Goal: Information Seeking & Learning: Learn about a topic

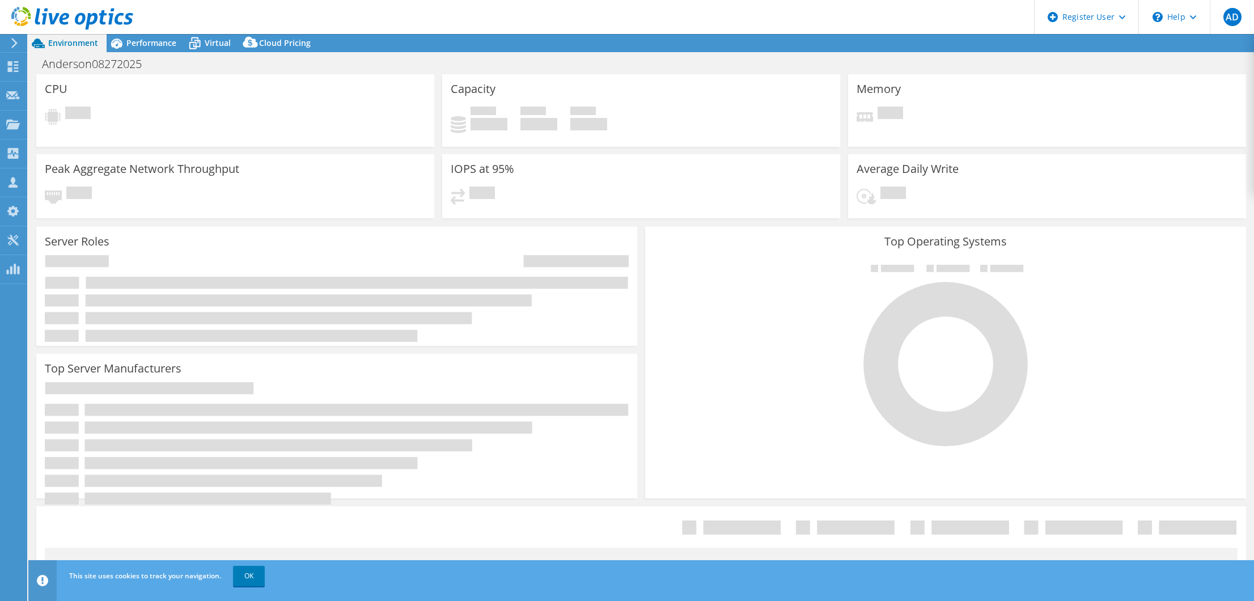
select select "USD"
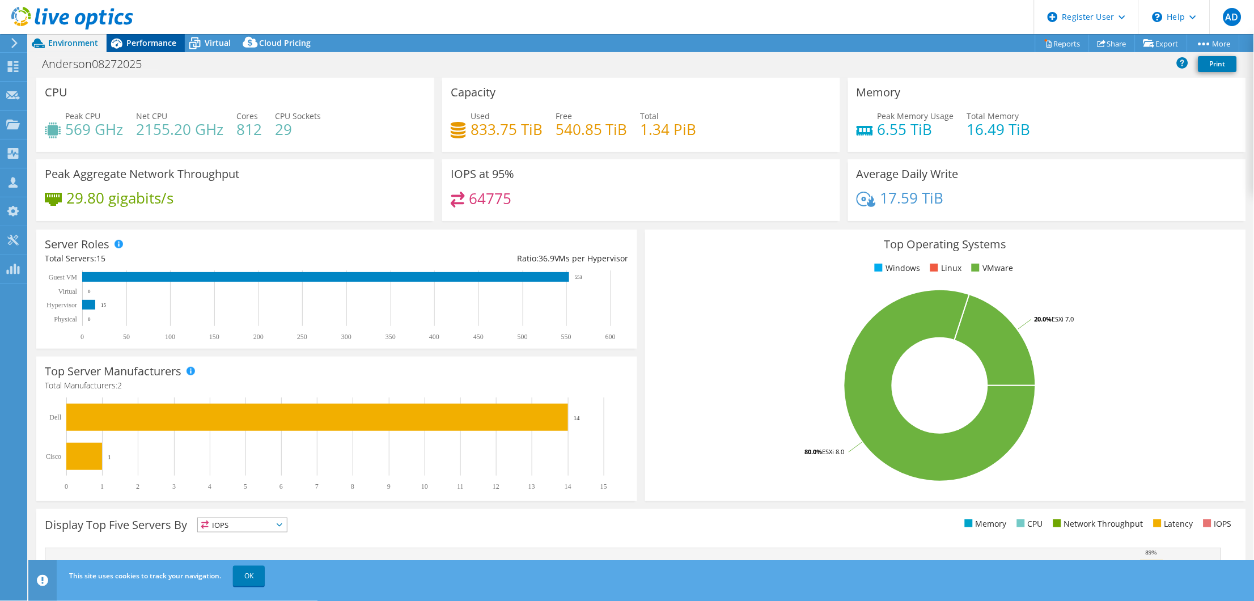
click at [145, 43] on span "Performance" at bounding box center [151, 42] width 50 height 11
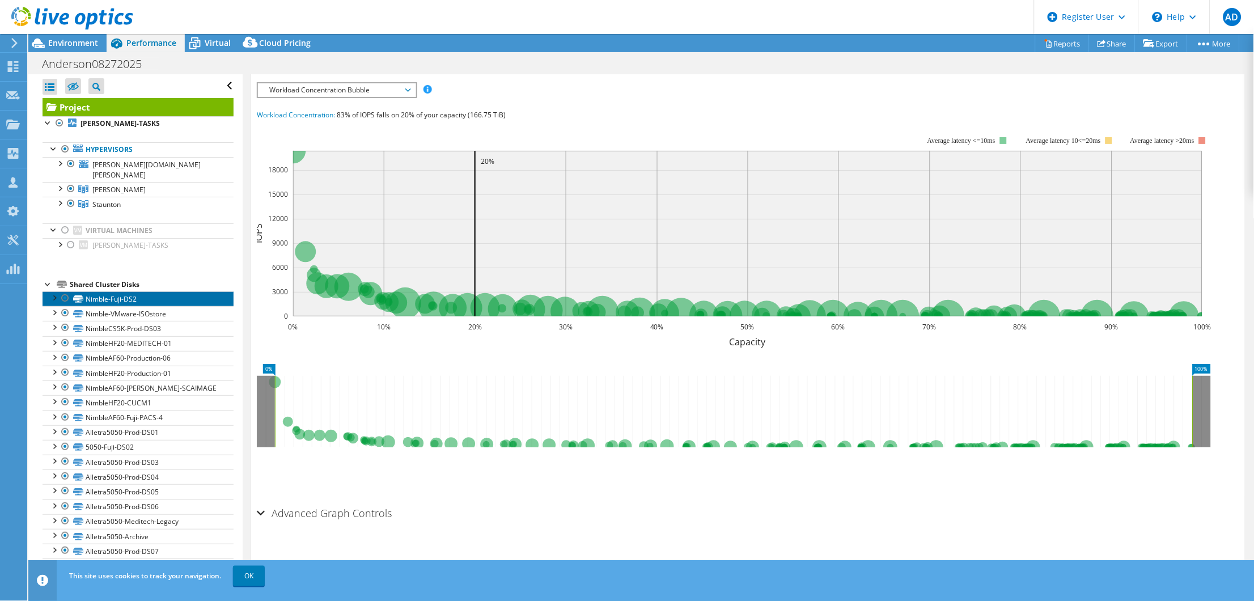
click at [131, 291] on link "Nimble-Fuji-DS2" at bounding box center [138, 298] width 191 height 15
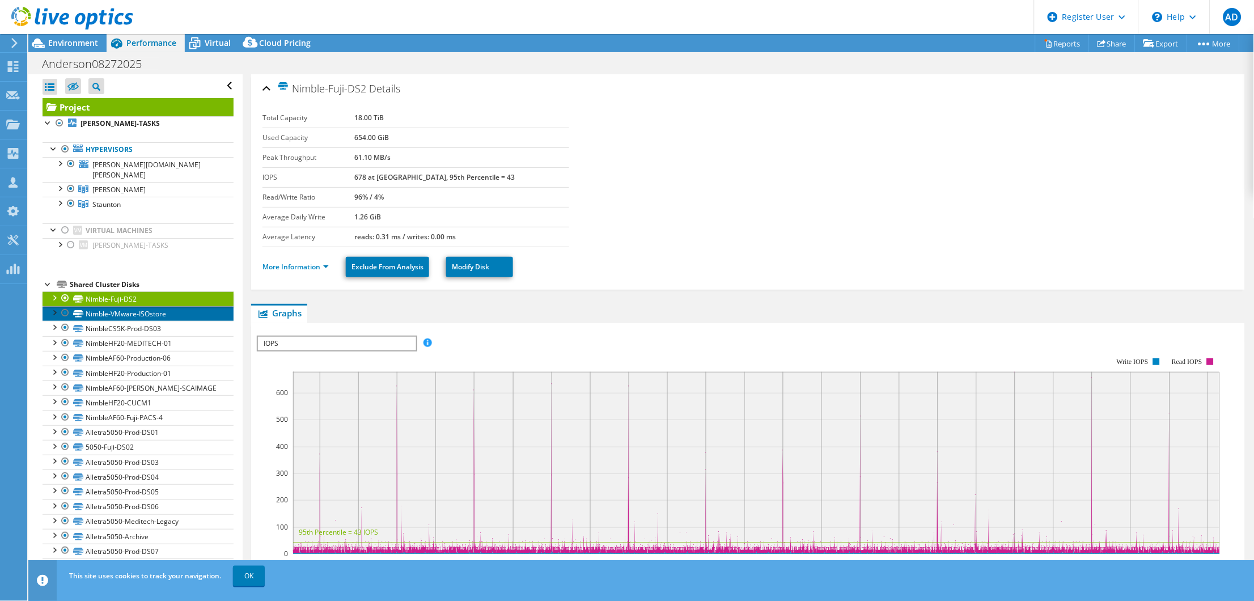
click at [122, 306] on link "Nimble-VMware-ISOstore" at bounding box center [138, 313] width 191 height 15
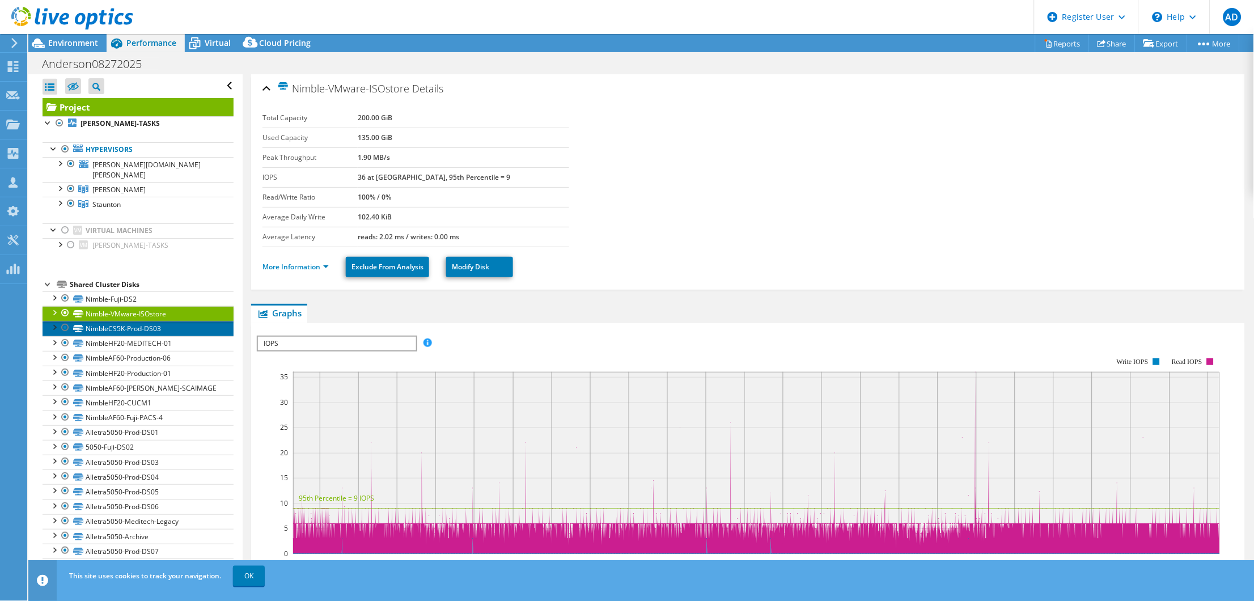
click at [130, 321] on link "NimbleCS5K-Prod-DS03" at bounding box center [138, 328] width 191 height 15
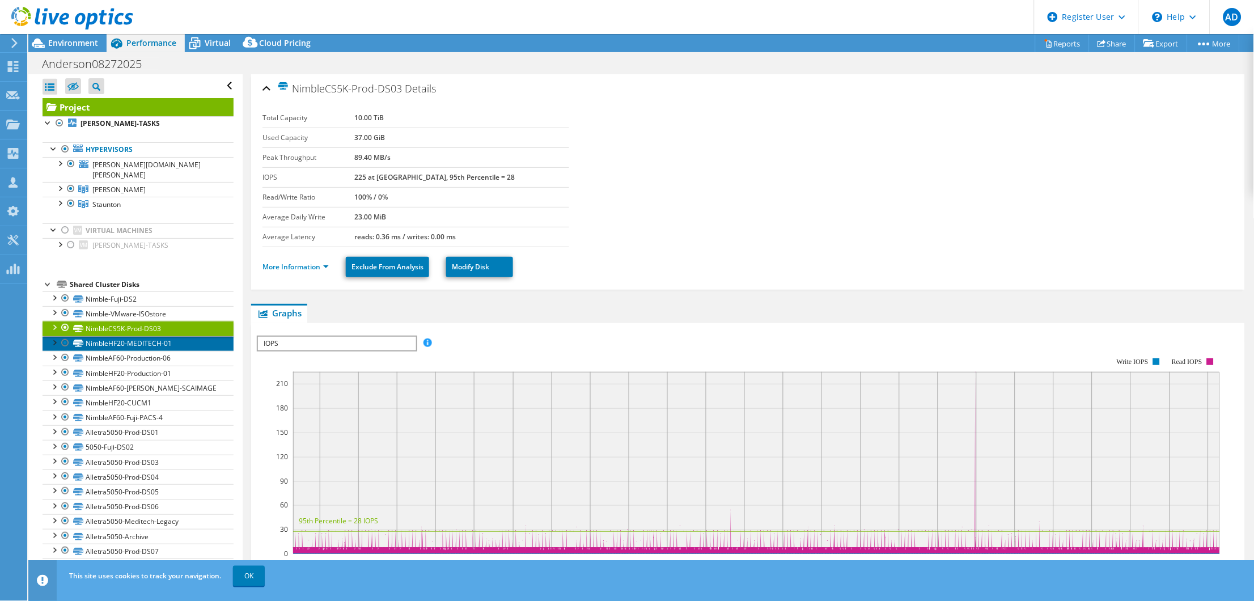
click at [133, 336] on link "NimbleHF20-MEDITECH-01" at bounding box center [138, 343] width 191 height 15
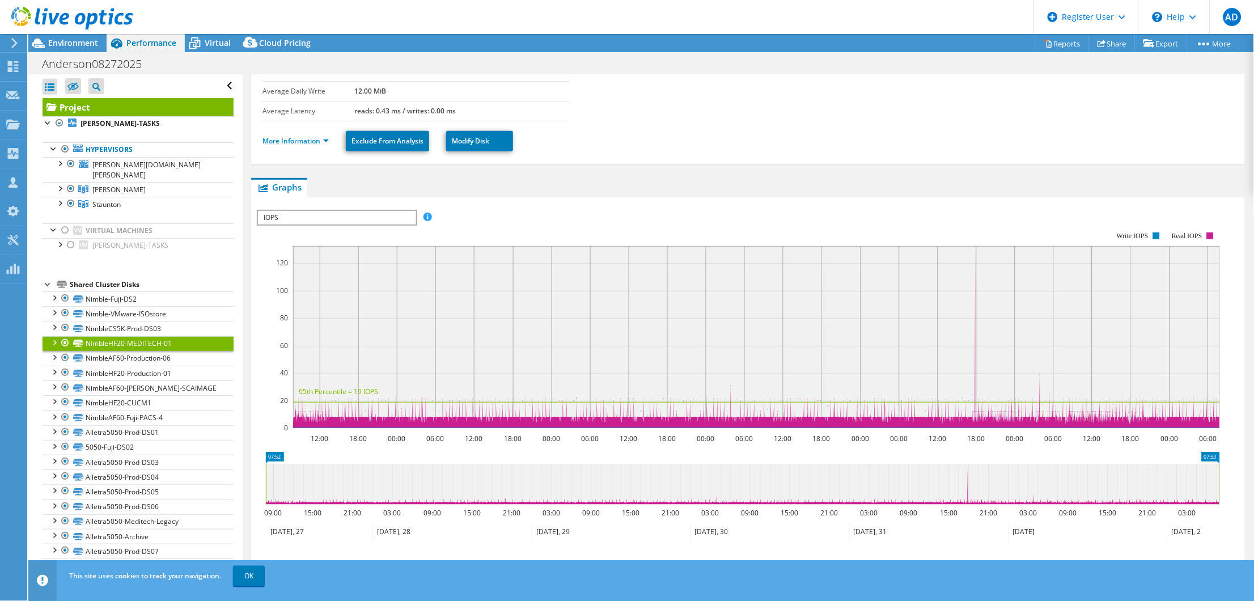
scroll to position [221, 0]
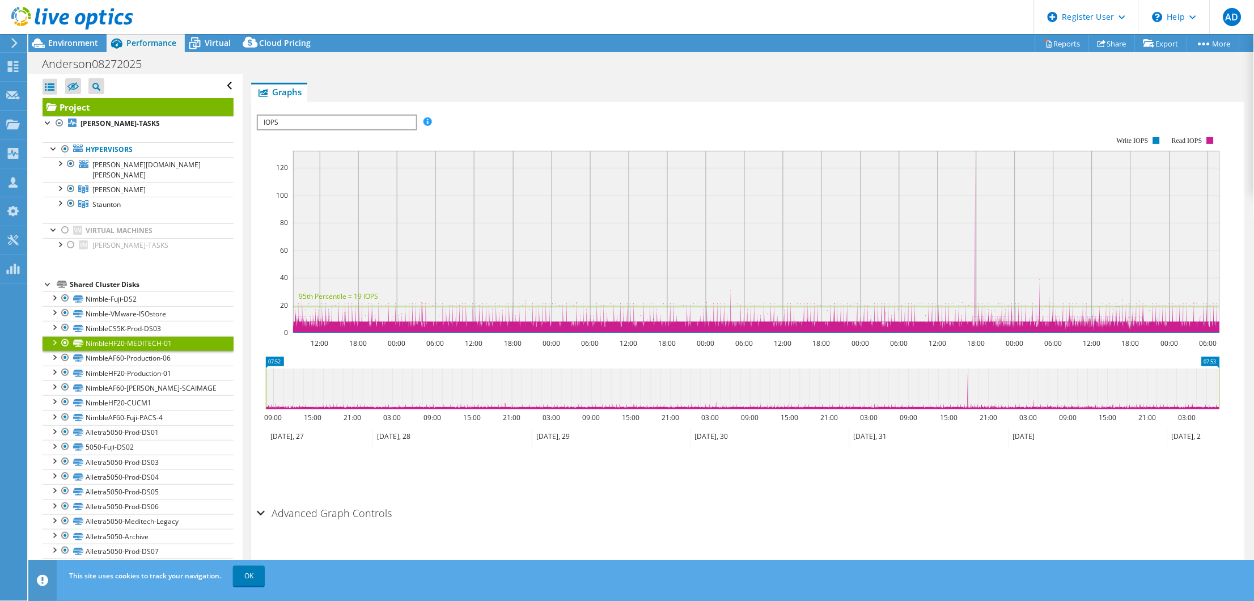
click at [266, 515] on h2 "Advanced Graph Controls" at bounding box center [324, 513] width 135 height 23
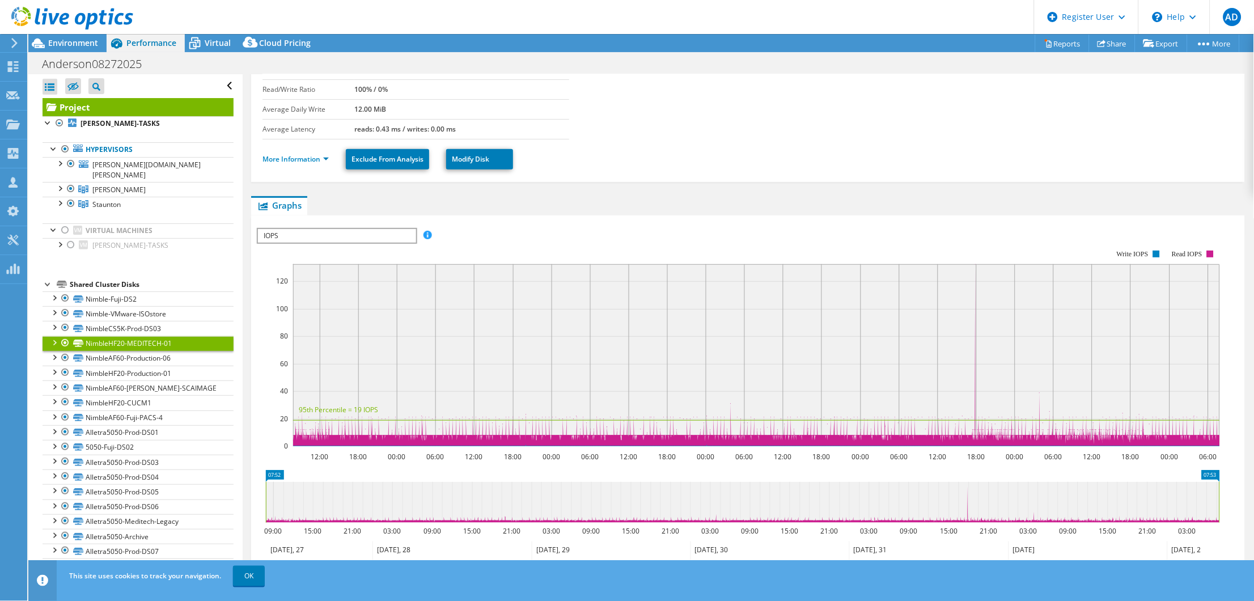
scroll to position [0, 0]
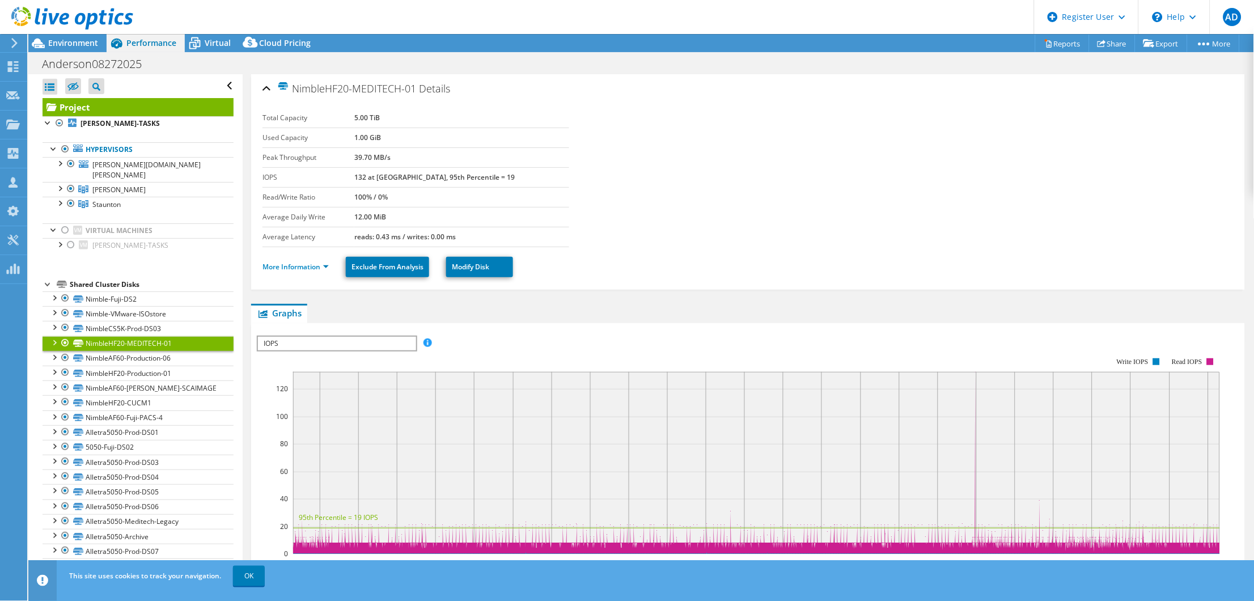
click at [346, 337] on span "IOPS" at bounding box center [336, 344] width 157 height 14
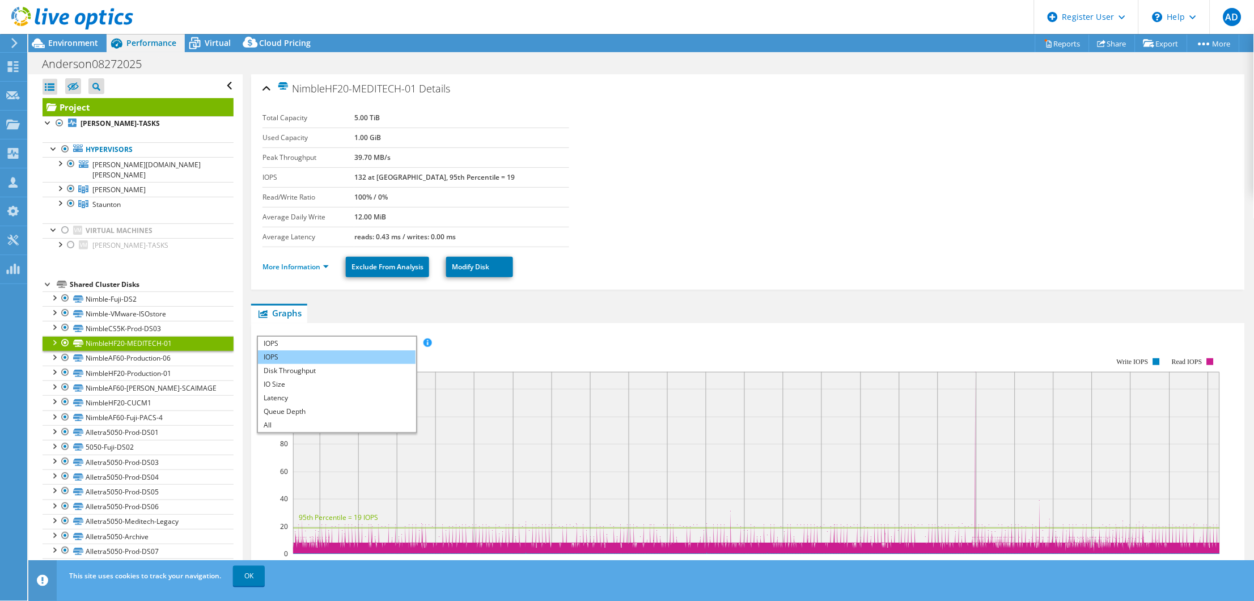
click at [323, 354] on li "IOPS" at bounding box center [336, 357] width 157 height 14
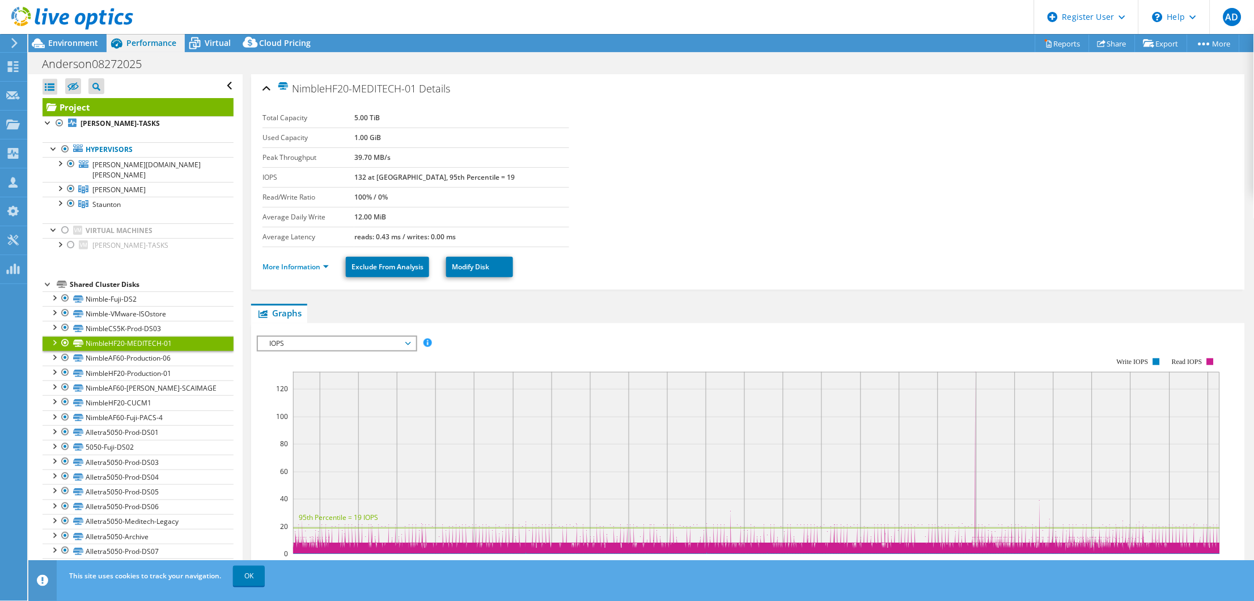
click at [333, 344] on span "IOPS" at bounding box center [337, 344] width 146 height 14
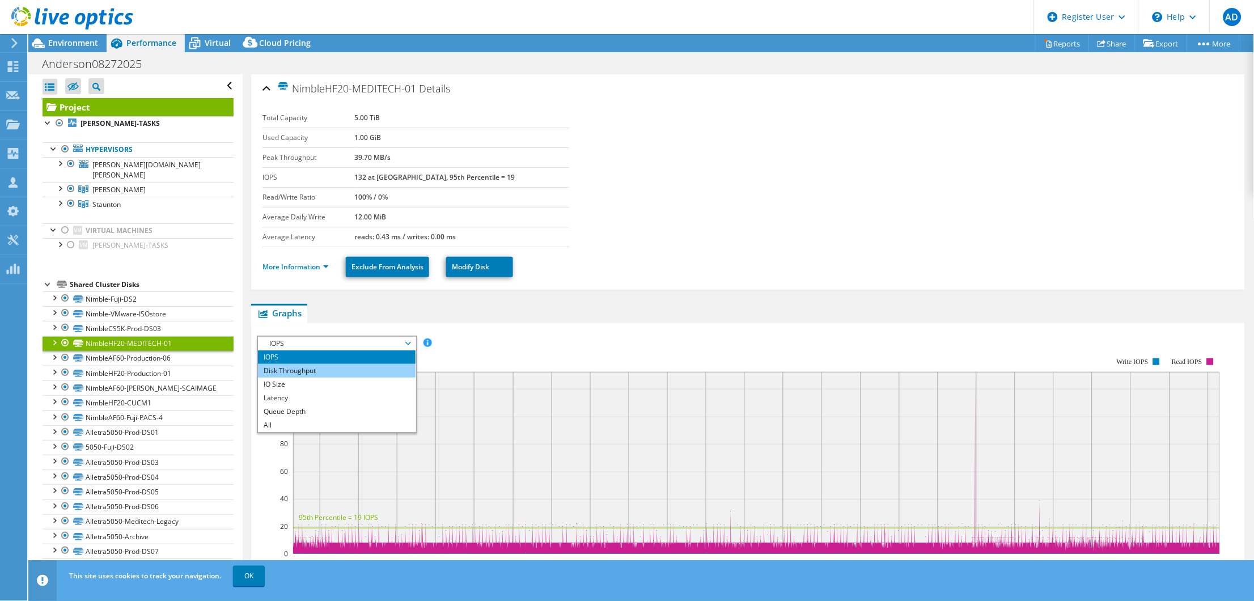
click at [323, 366] on li "Disk Throughput" at bounding box center [336, 371] width 157 height 14
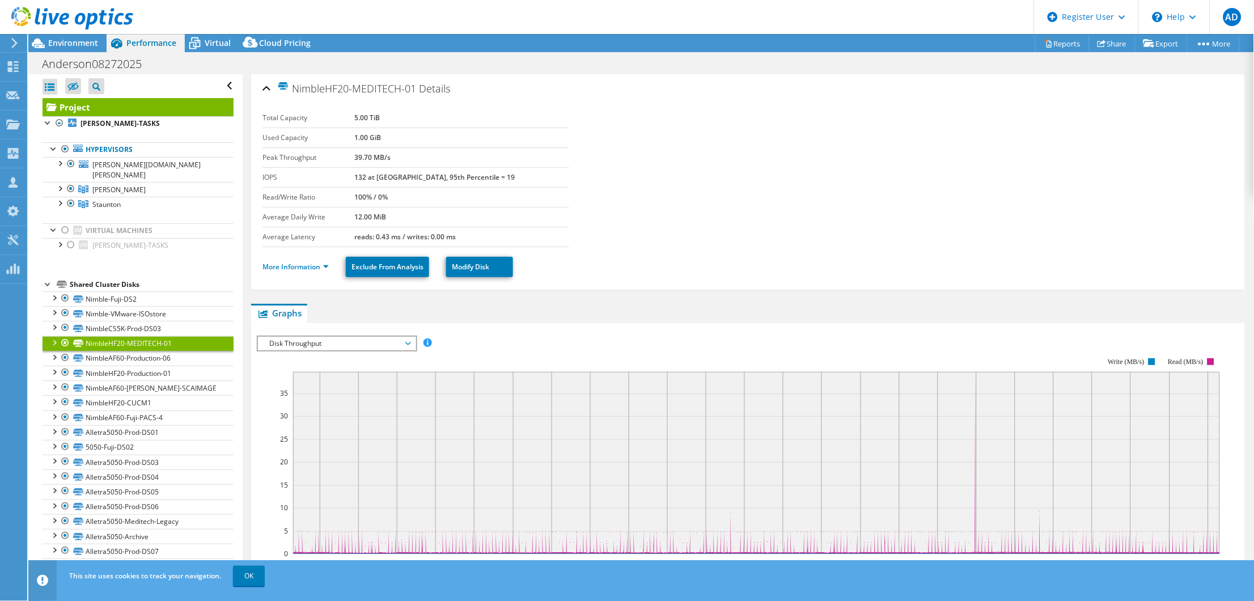
click at [383, 345] on span "Disk Throughput" at bounding box center [337, 344] width 146 height 14
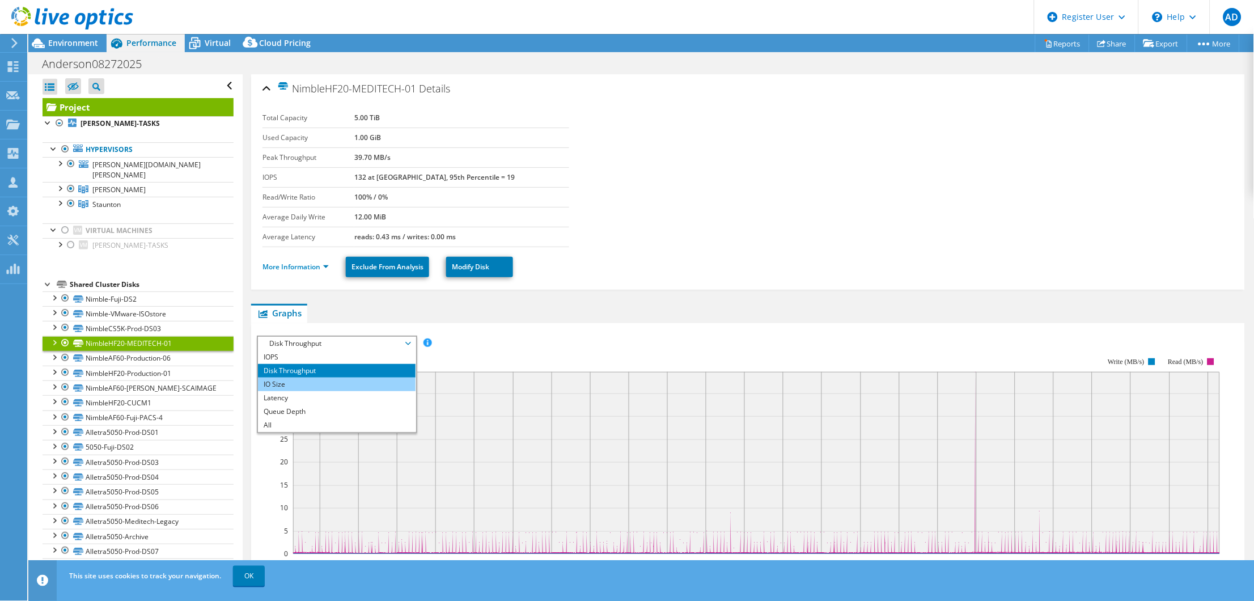
click at [341, 382] on li "IO Size" at bounding box center [336, 385] width 157 height 14
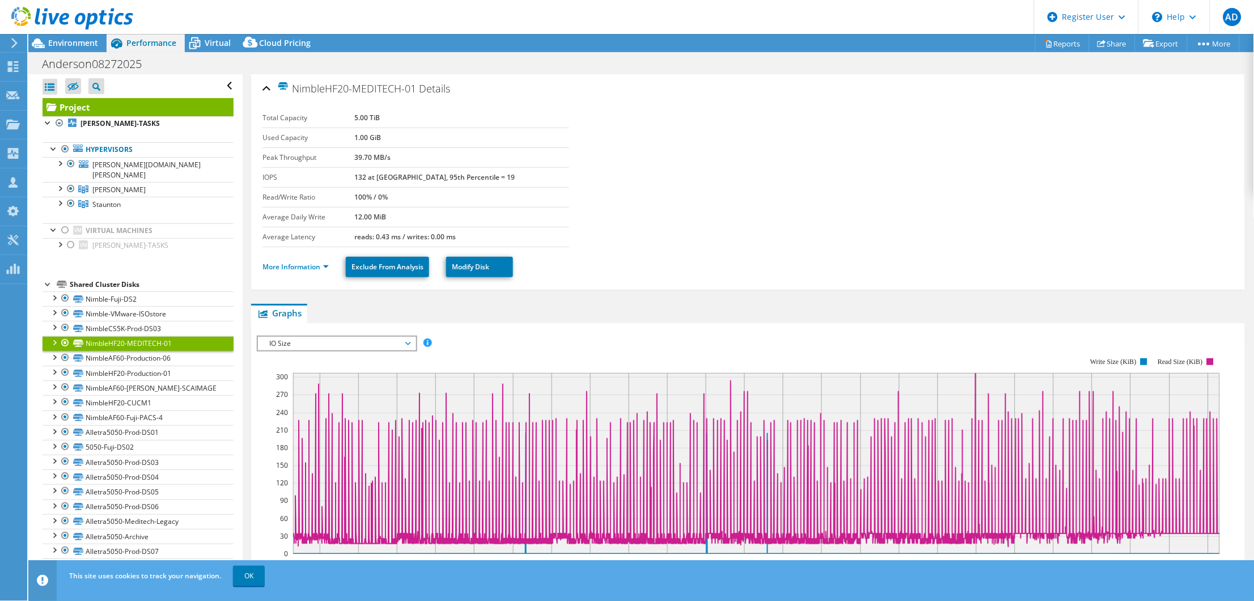
click at [336, 344] on span "IO Size" at bounding box center [337, 344] width 146 height 14
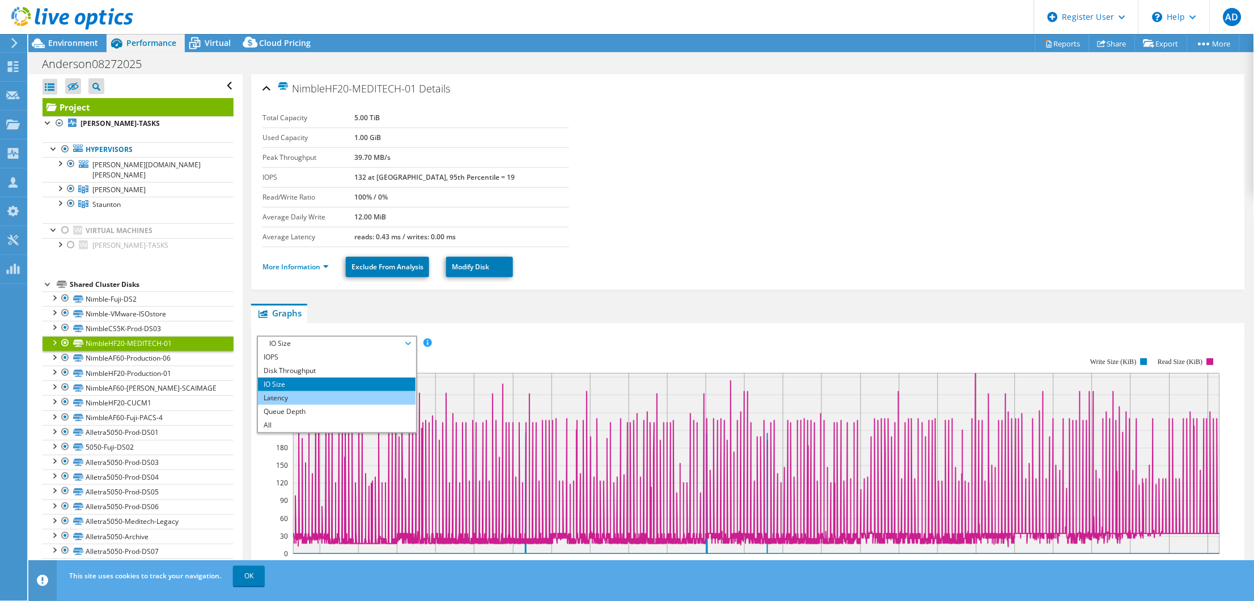
click at [313, 396] on li "Latency" at bounding box center [336, 398] width 157 height 14
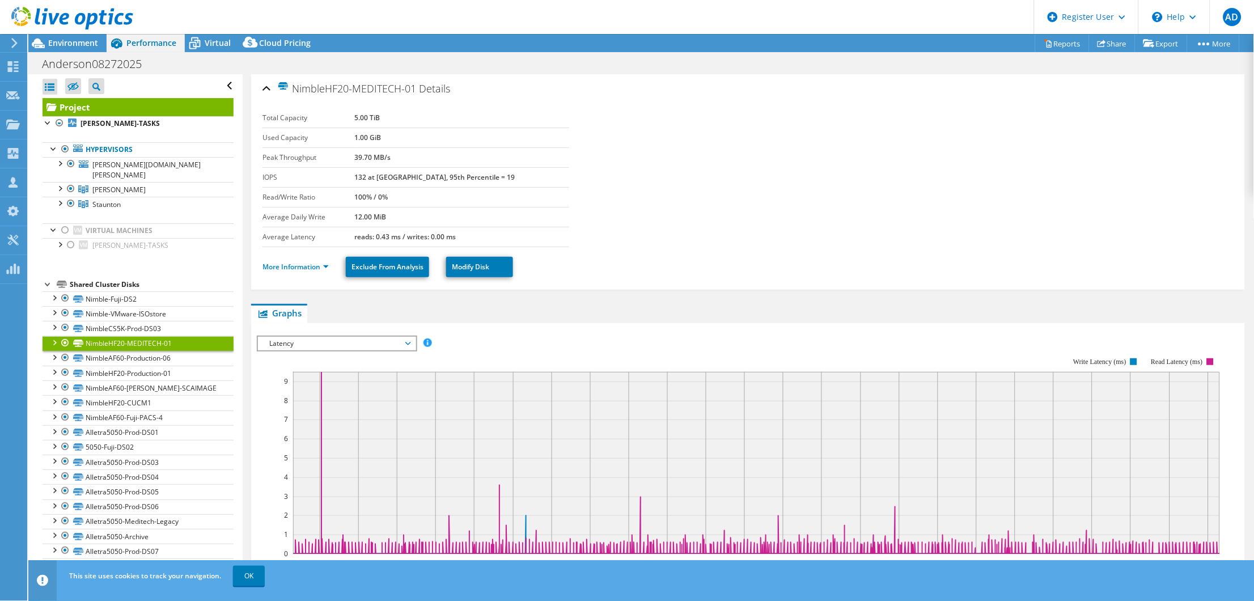
scroll to position [71, 0]
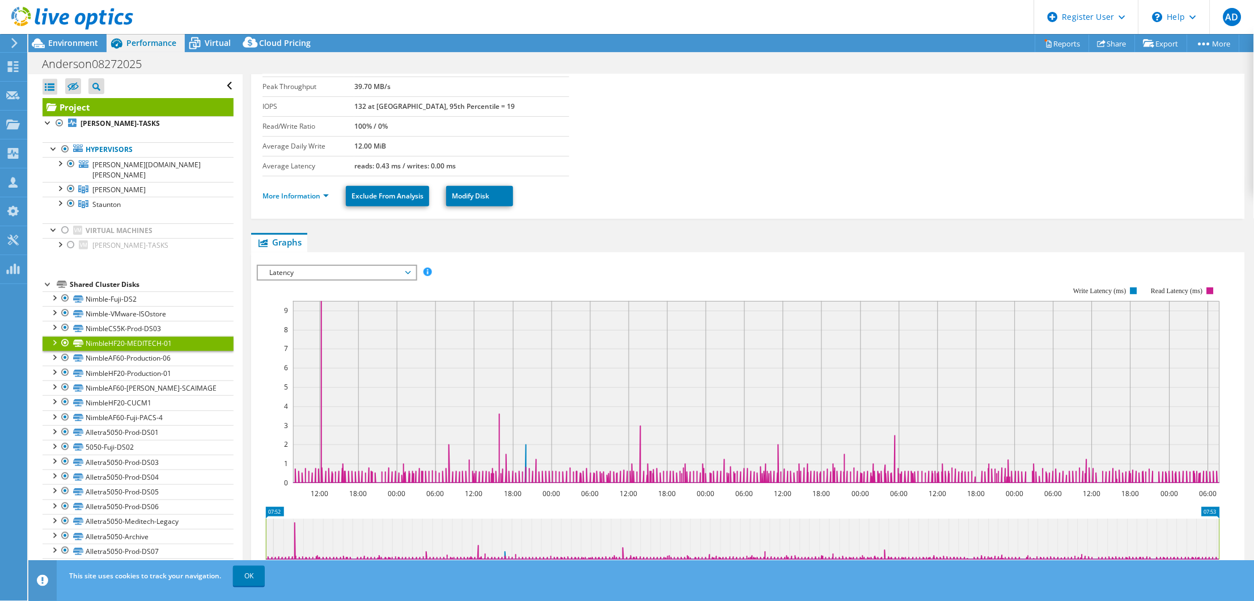
click at [324, 266] on span "Latency" at bounding box center [337, 273] width 146 height 14
click at [296, 337] on li "Queue Depth" at bounding box center [336, 341] width 157 height 14
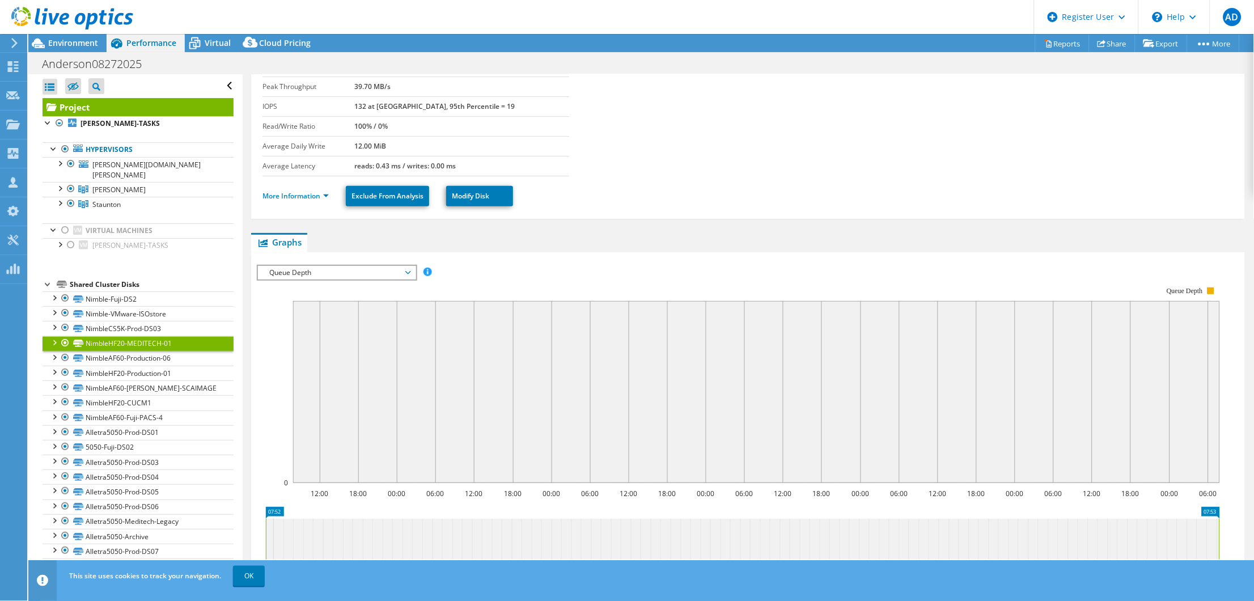
click at [328, 271] on span "Queue Depth" at bounding box center [337, 273] width 146 height 14
click at [679, 214] on div "More Information Exclude From Analysis Modify Disk" at bounding box center [748, 196] width 971 height 40
click at [169, 353] on link "NimbleAF60-Production-06" at bounding box center [138, 358] width 191 height 15
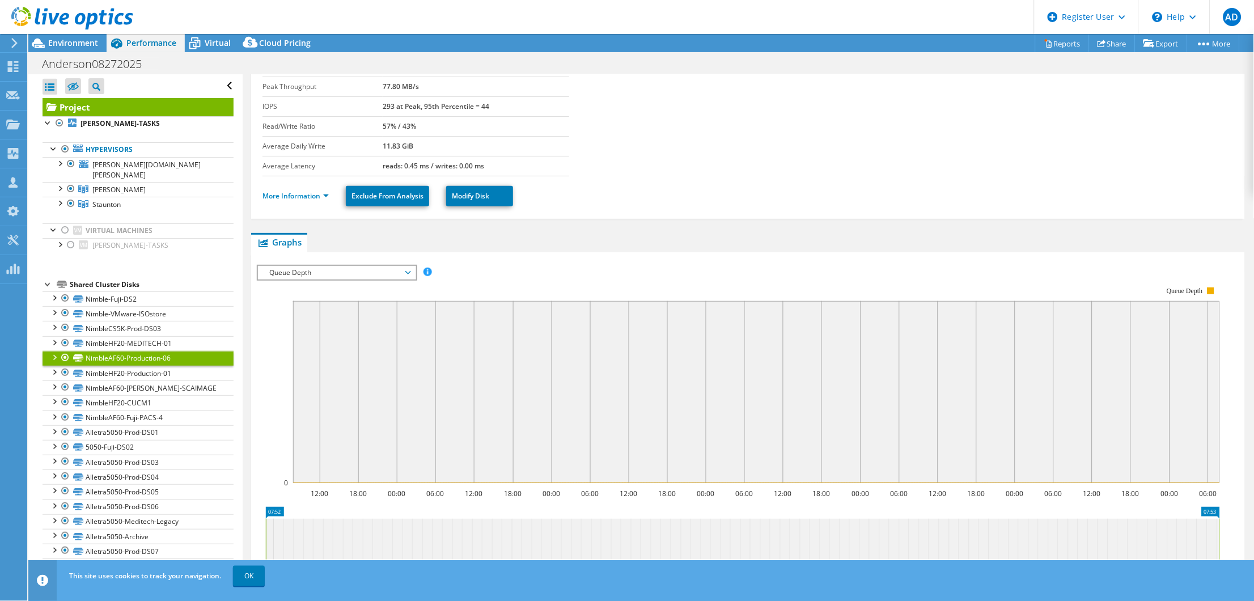
scroll to position [0, 0]
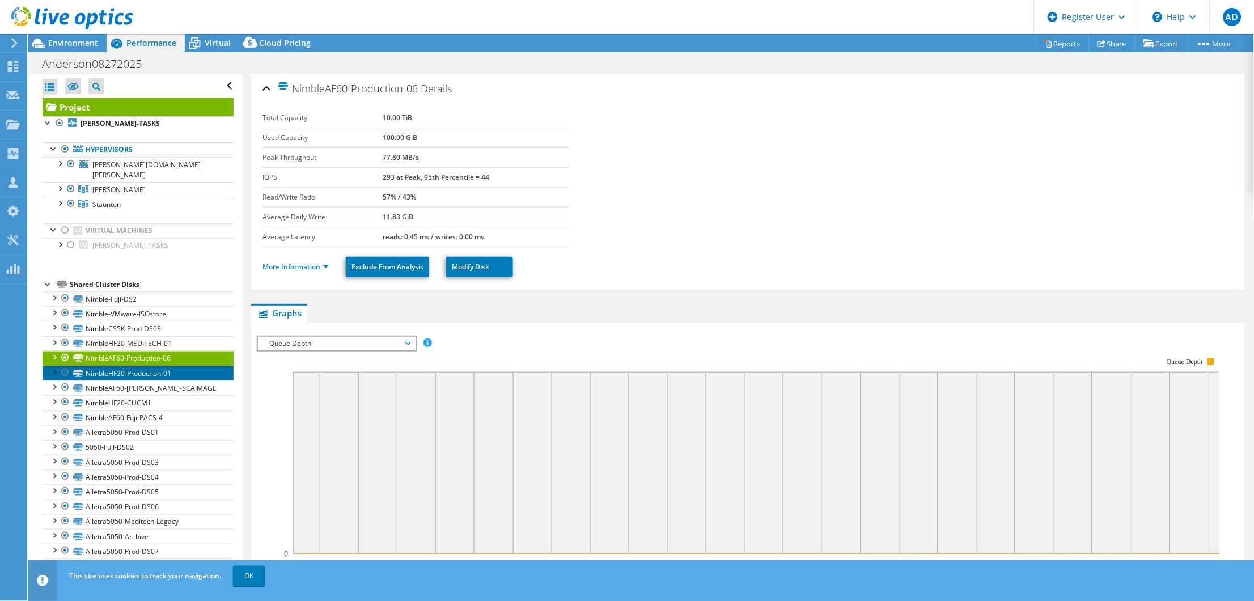
click at [144, 366] on link "NimbleHF20-Production-01" at bounding box center [138, 373] width 191 height 15
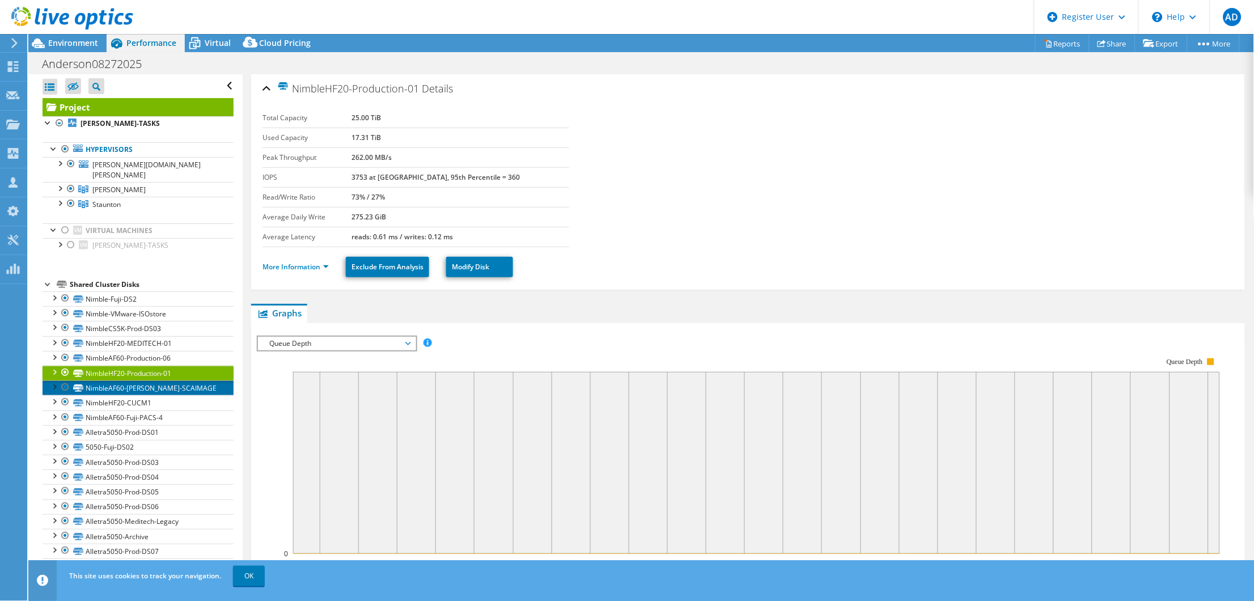
click at [151, 382] on link "NimbleAF60-[PERSON_NAME]-SCAIMAGE" at bounding box center [138, 388] width 191 height 15
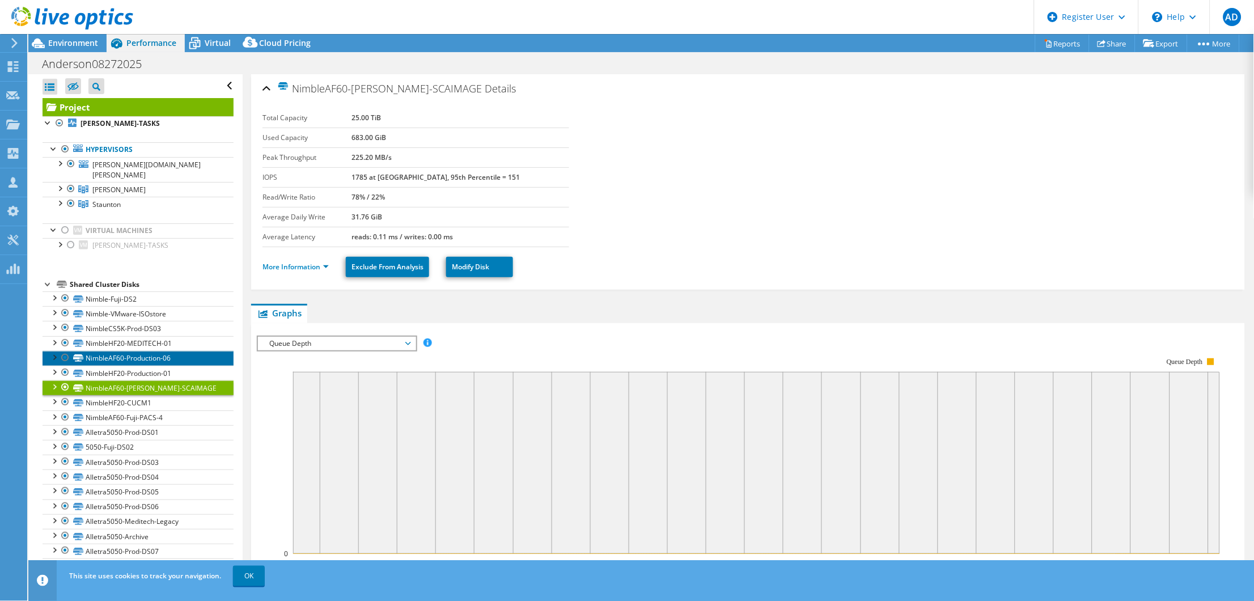
click at [154, 351] on link "NimbleAF60-Production-06" at bounding box center [138, 358] width 191 height 15
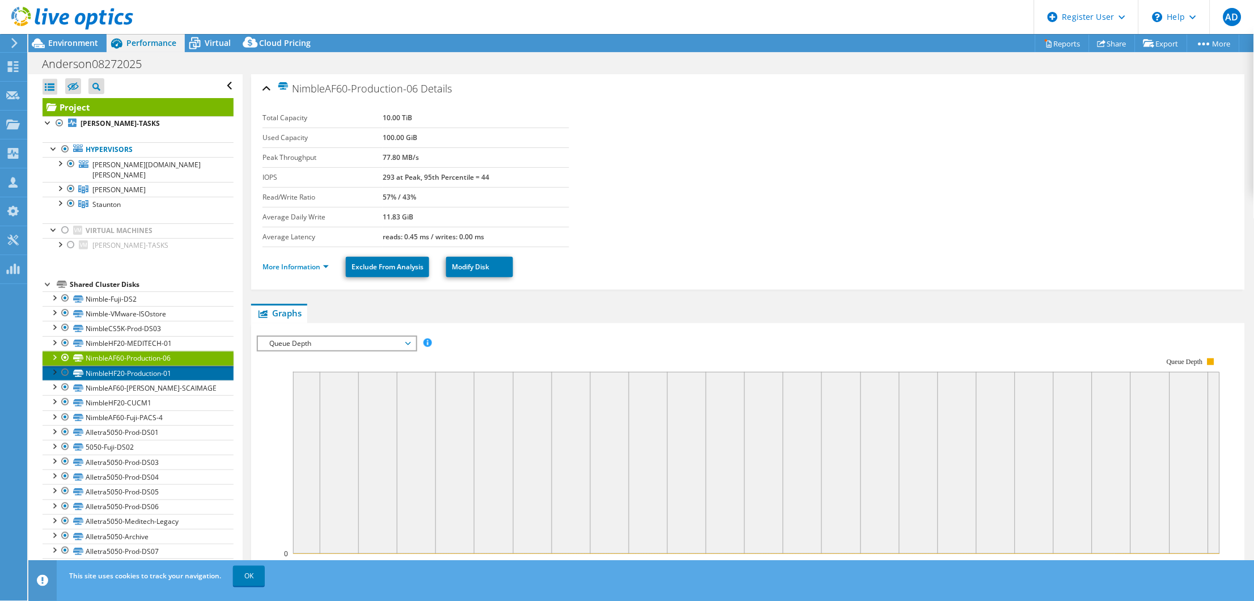
click at [150, 370] on link "NimbleHF20-Production-01" at bounding box center [138, 373] width 191 height 15
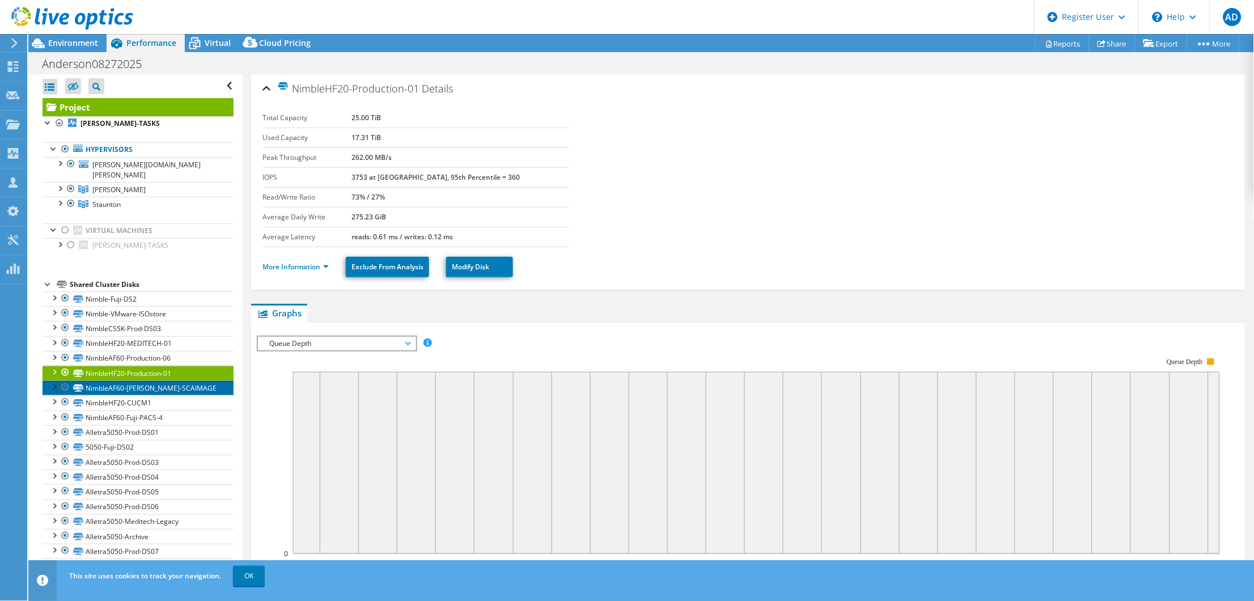
click at [150, 381] on link "NimbleAF60-[PERSON_NAME]-SCAIMAGE" at bounding box center [138, 388] width 191 height 15
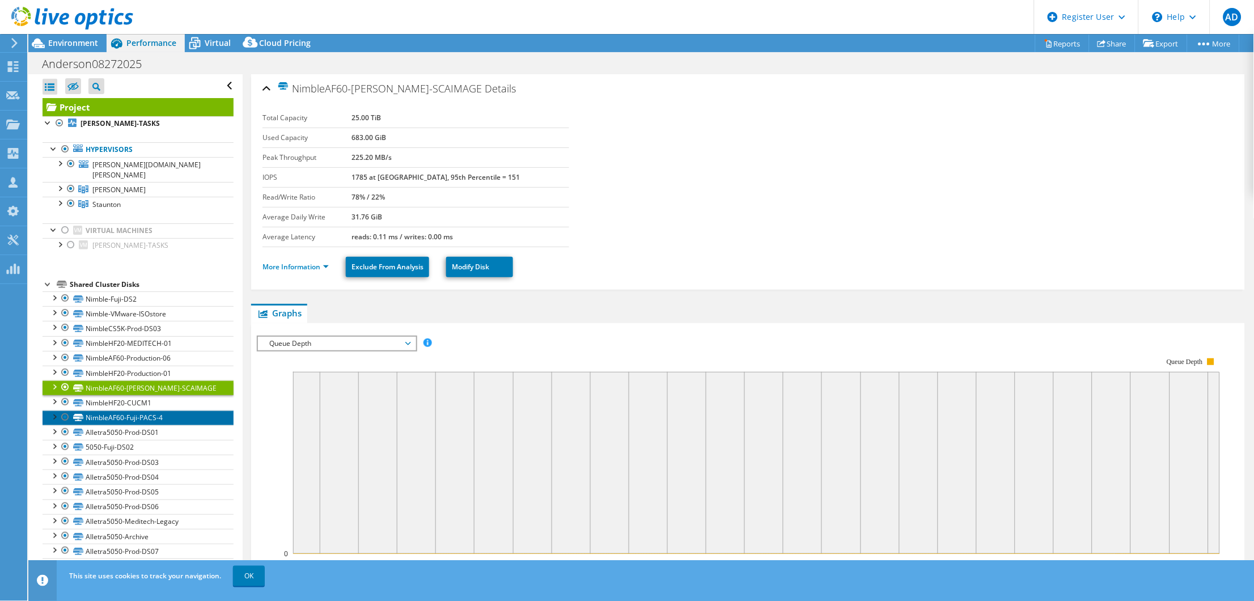
click at [142, 411] on link "NimbleAF60-Fuji-PACS-4" at bounding box center [138, 418] width 191 height 15
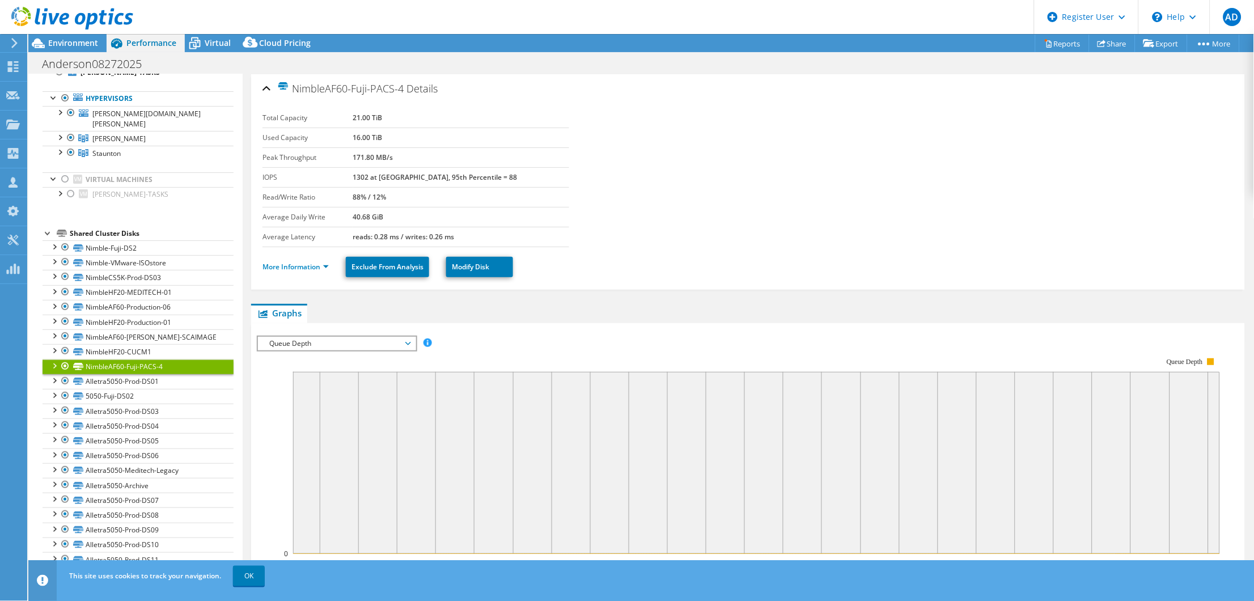
scroll to position [71, 0]
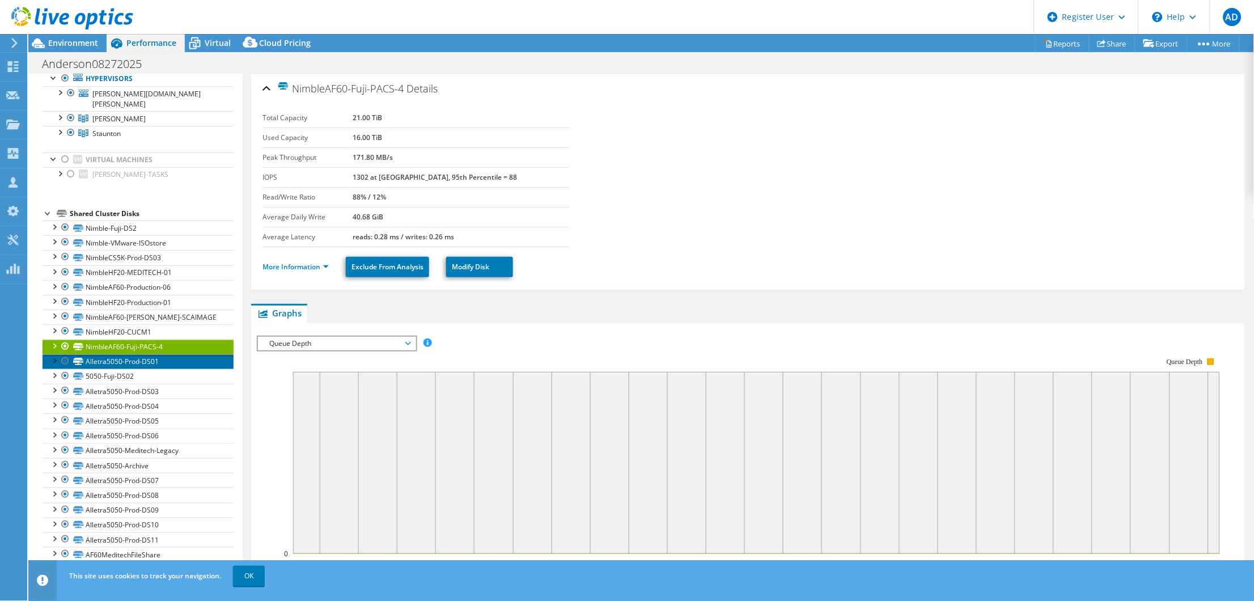
click at [140, 358] on link "Alletra5050-Prod-DS01" at bounding box center [138, 361] width 191 height 15
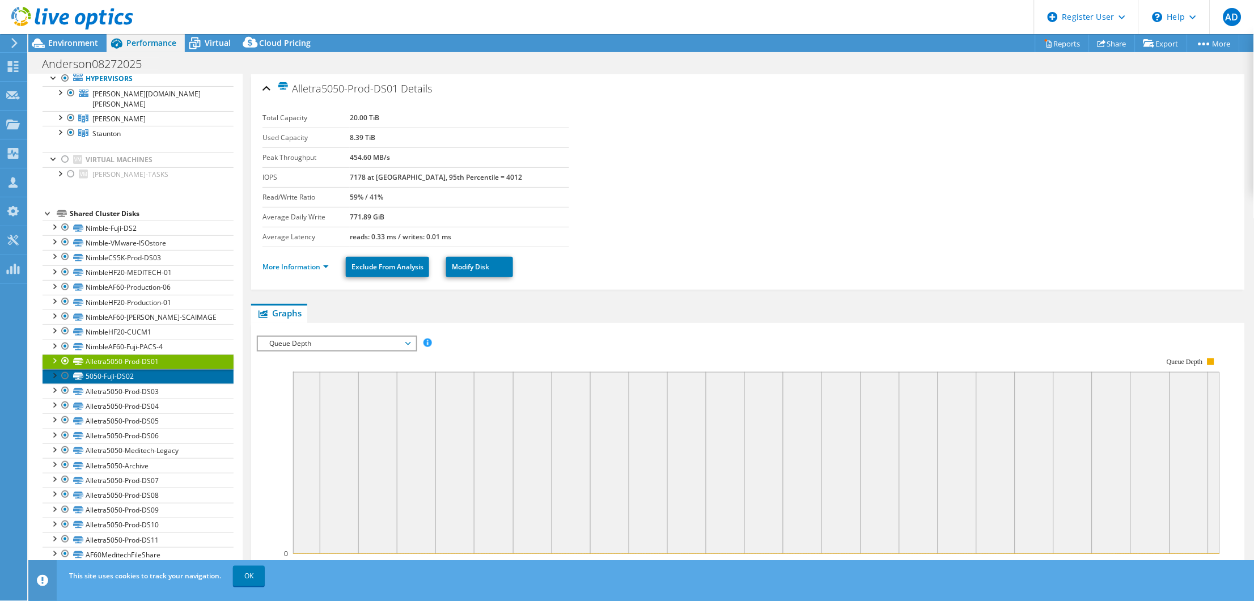
click at [132, 369] on link "5050-Fuji-DS02" at bounding box center [138, 376] width 191 height 15
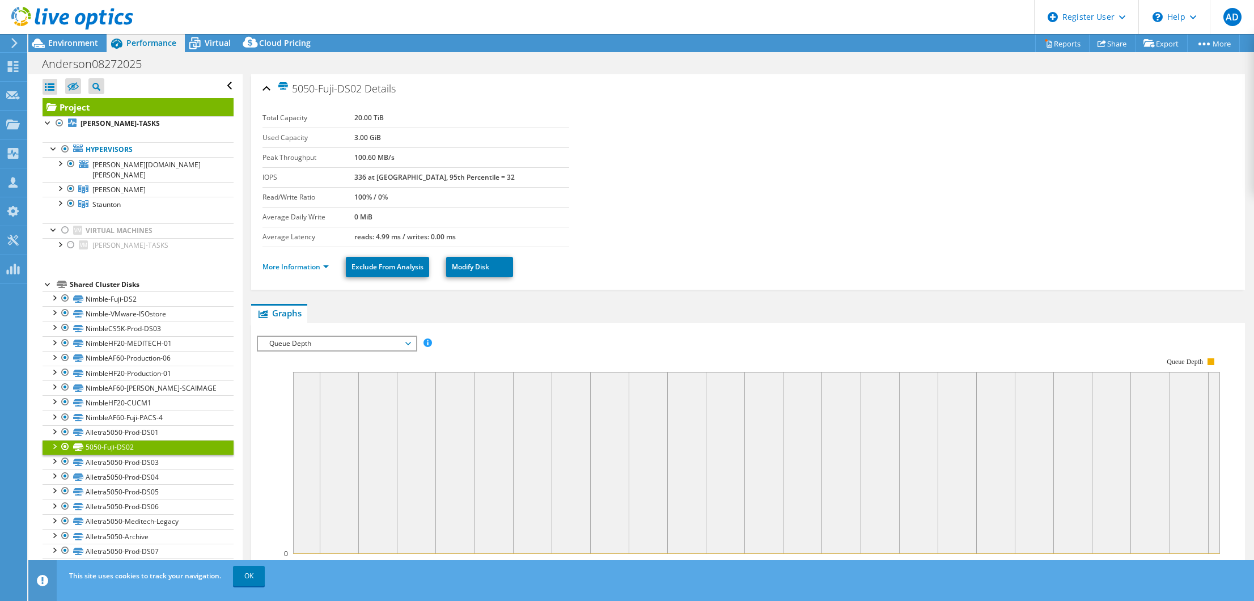
select select "USD"
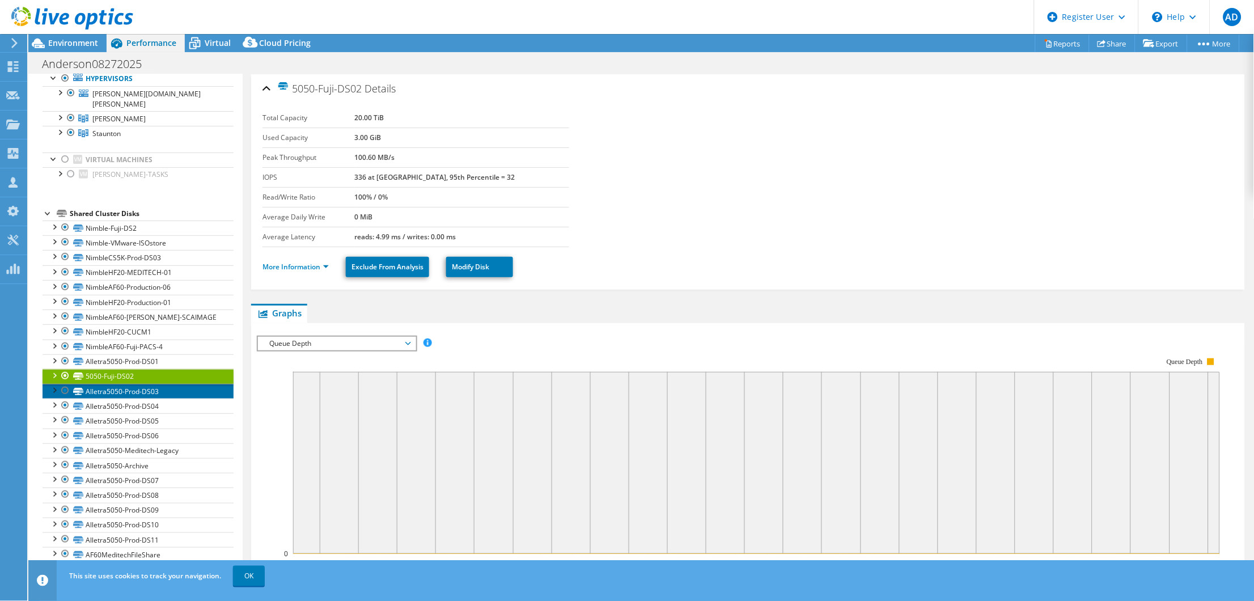
drag, startPoint x: 0, startPoint y: 0, endPoint x: 149, endPoint y: 383, distance: 410.8
click at [149, 384] on link "Alletra5050-Prod-DS03" at bounding box center [138, 391] width 191 height 15
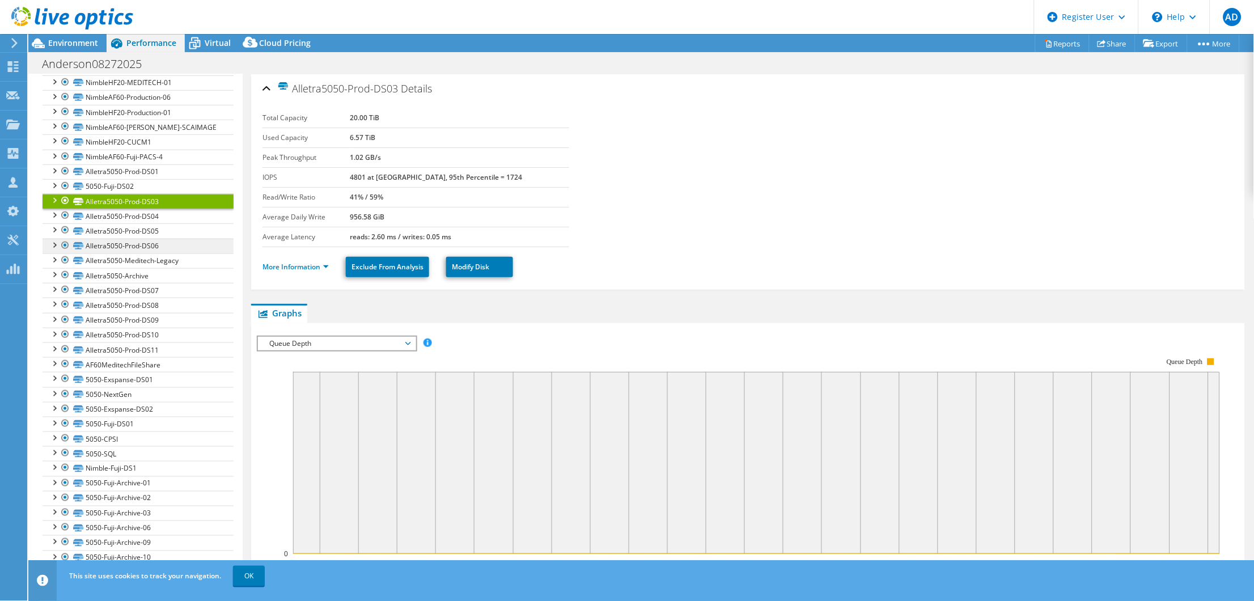
scroll to position [284, 0]
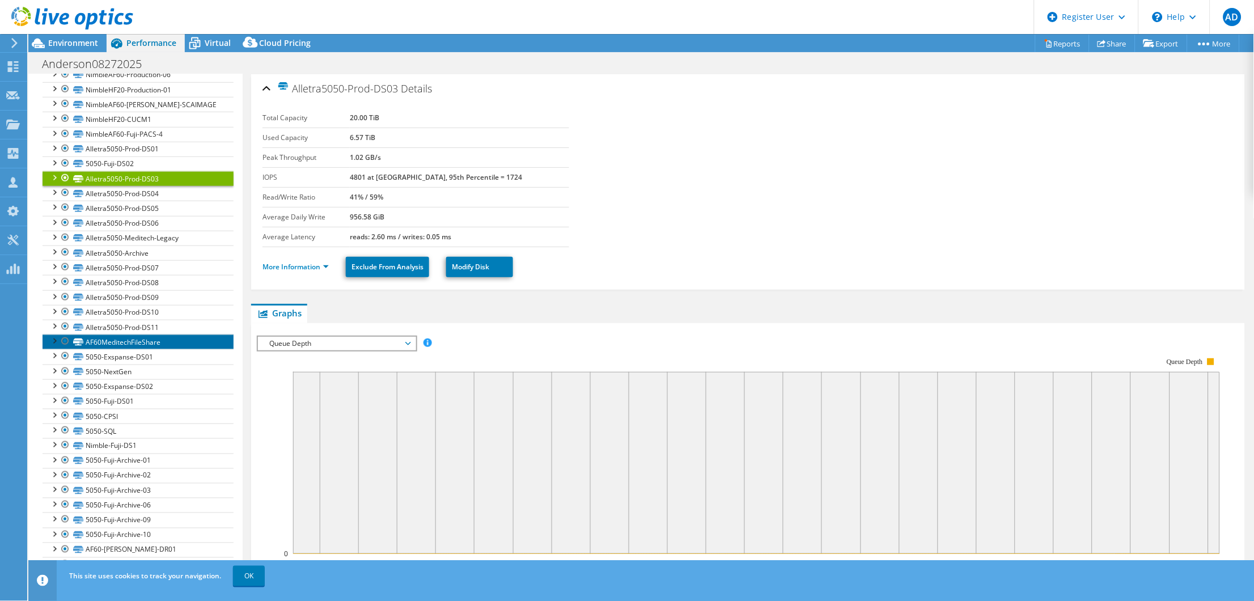
click at [145, 336] on link "AF60MeditechFileShare" at bounding box center [138, 342] width 191 height 15
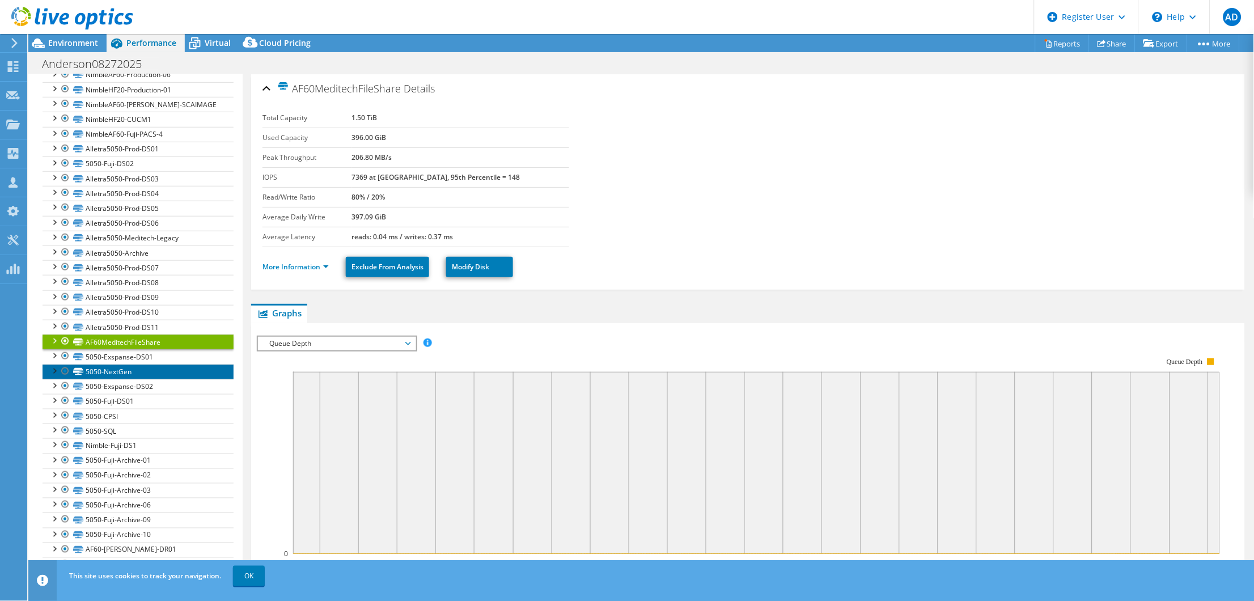
click at [151, 365] on link "5050-NextGen" at bounding box center [138, 372] width 191 height 15
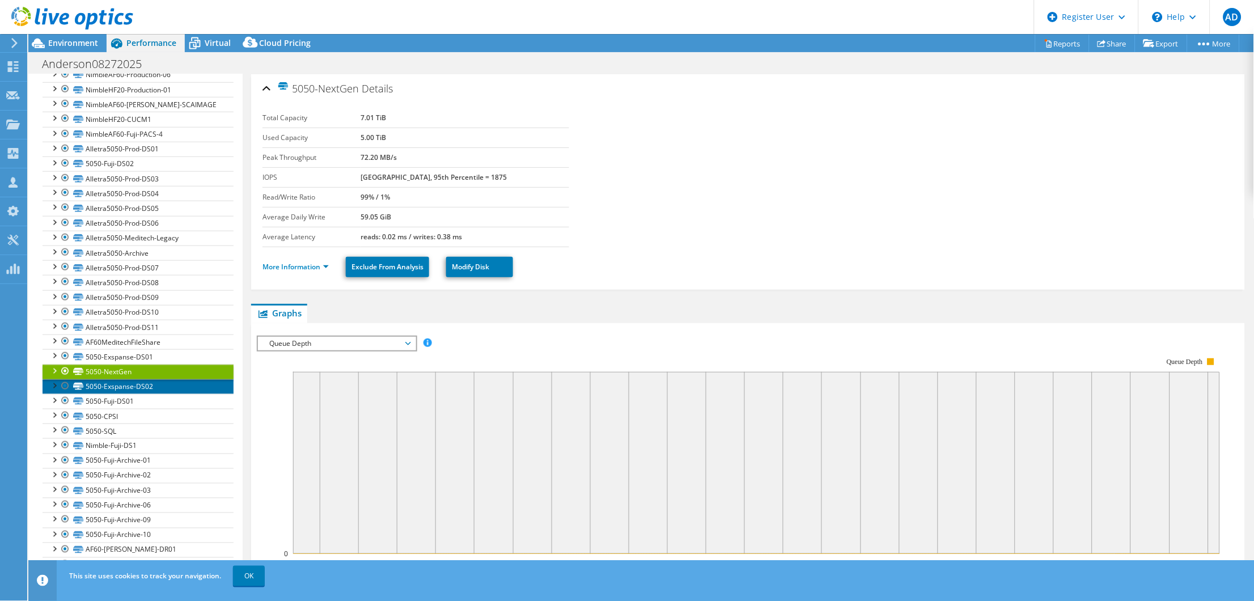
click at [156, 379] on link "5050-Exspanse-DS02" at bounding box center [138, 386] width 191 height 15
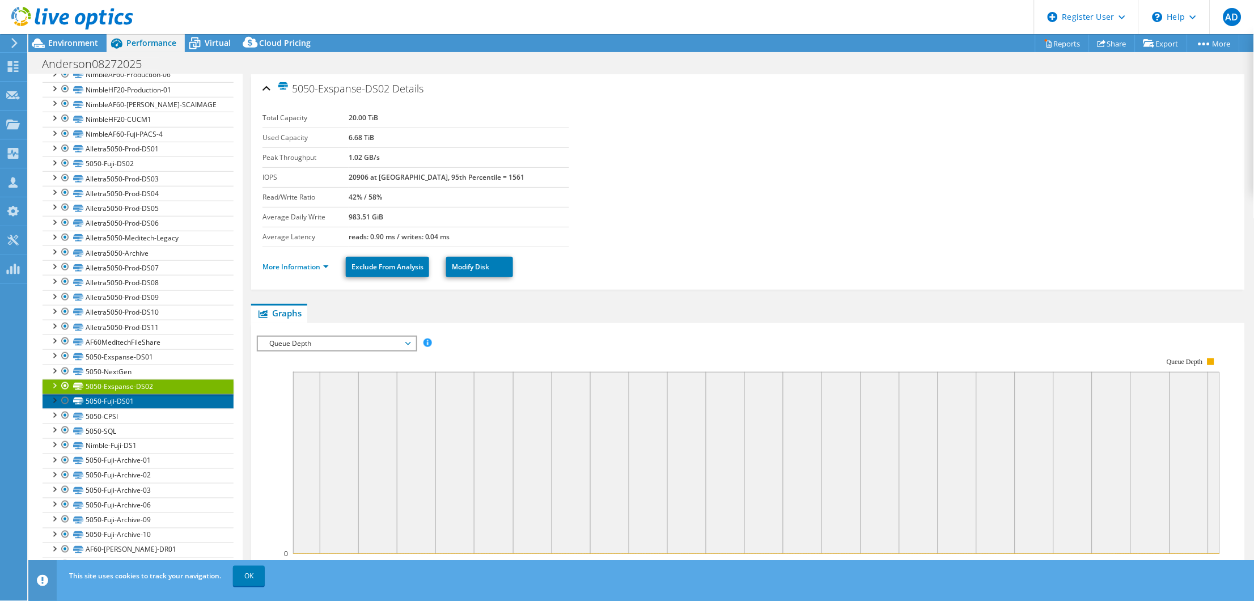
click at [149, 396] on link "5050-Fuji-DS01" at bounding box center [138, 401] width 191 height 15
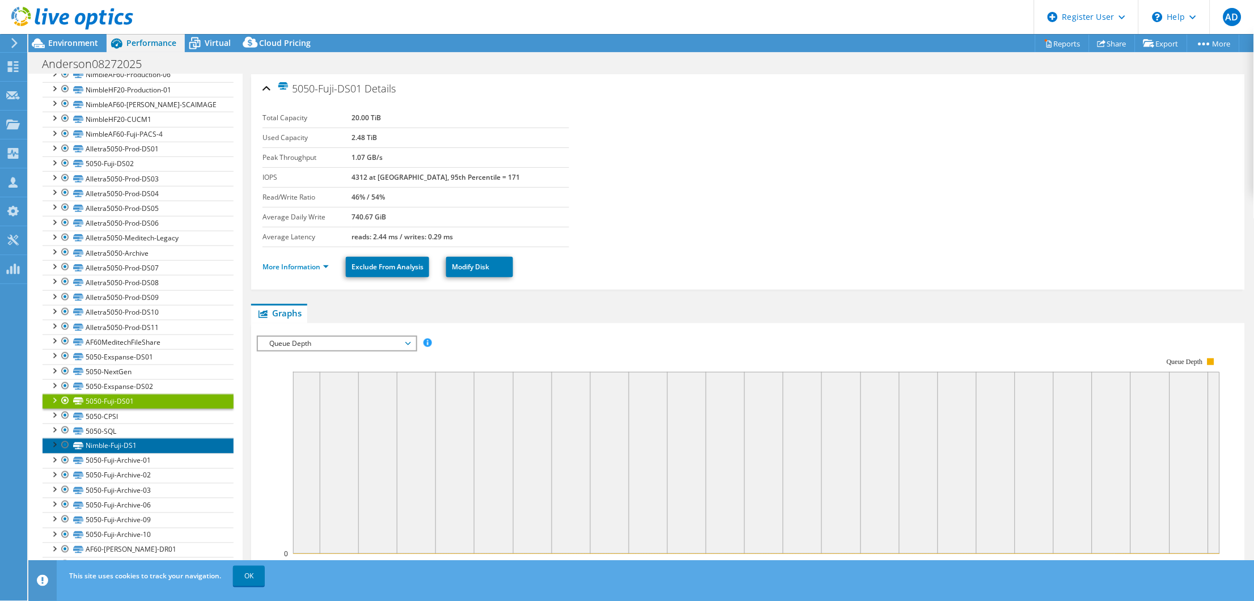
click at [162, 441] on link "Nimble-Fuji-DS1" at bounding box center [138, 445] width 191 height 15
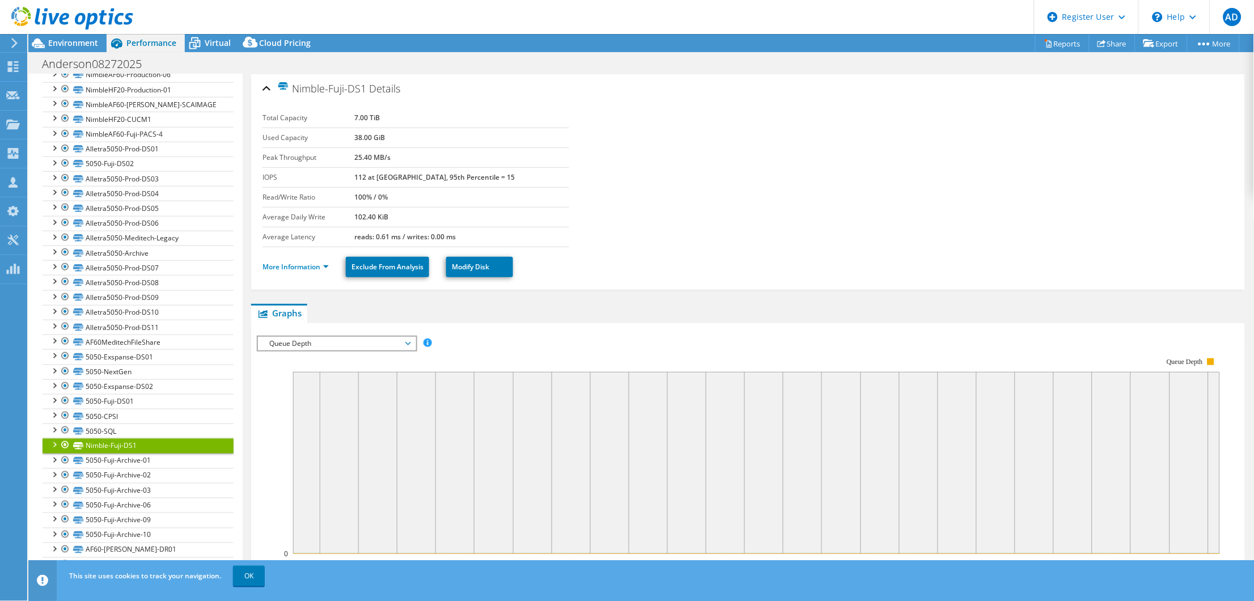
scroll to position [354, 0]
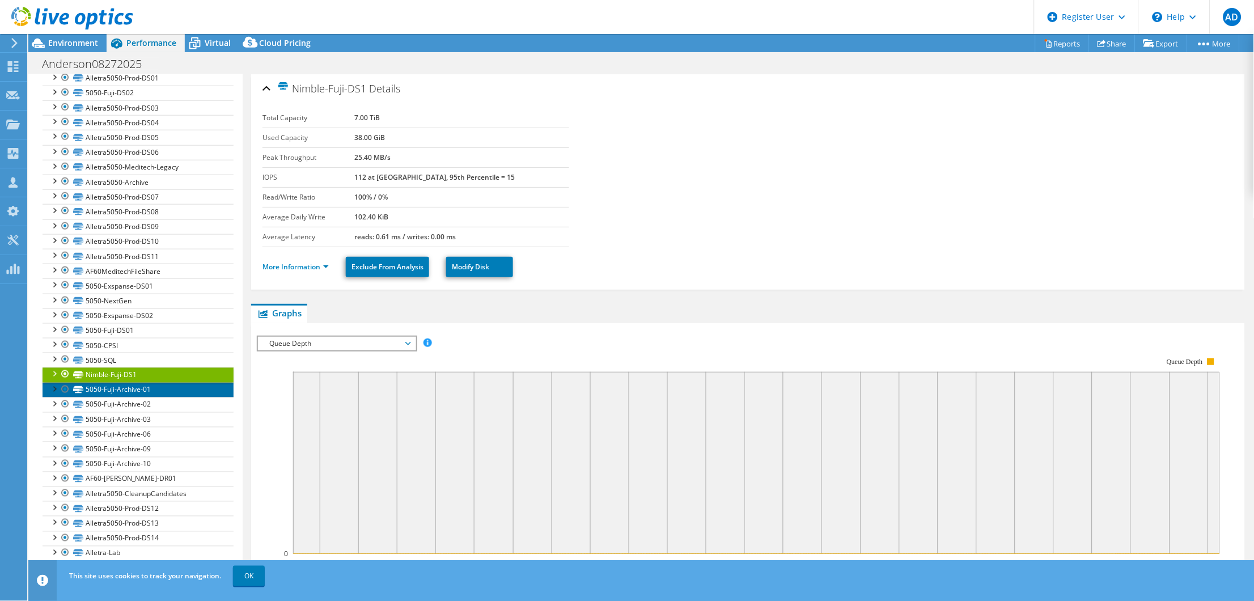
click at [158, 387] on link "5050-Fuji-Archive-01" at bounding box center [138, 390] width 191 height 15
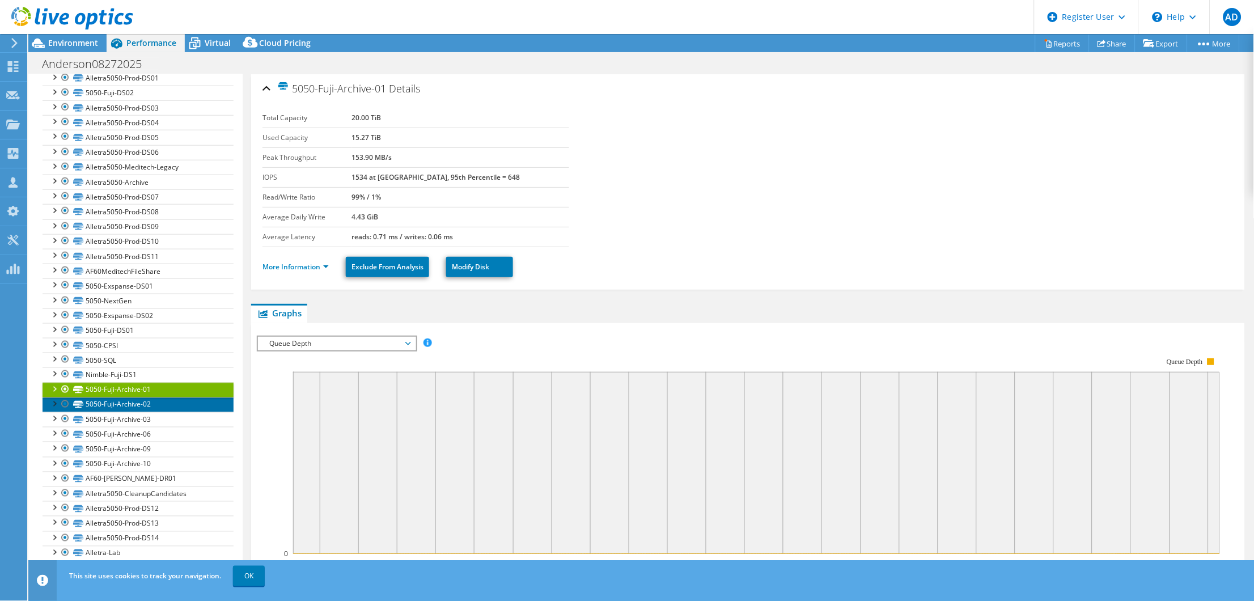
click at [156, 398] on link "5050-Fuji-Archive-02" at bounding box center [138, 405] width 191 height 15
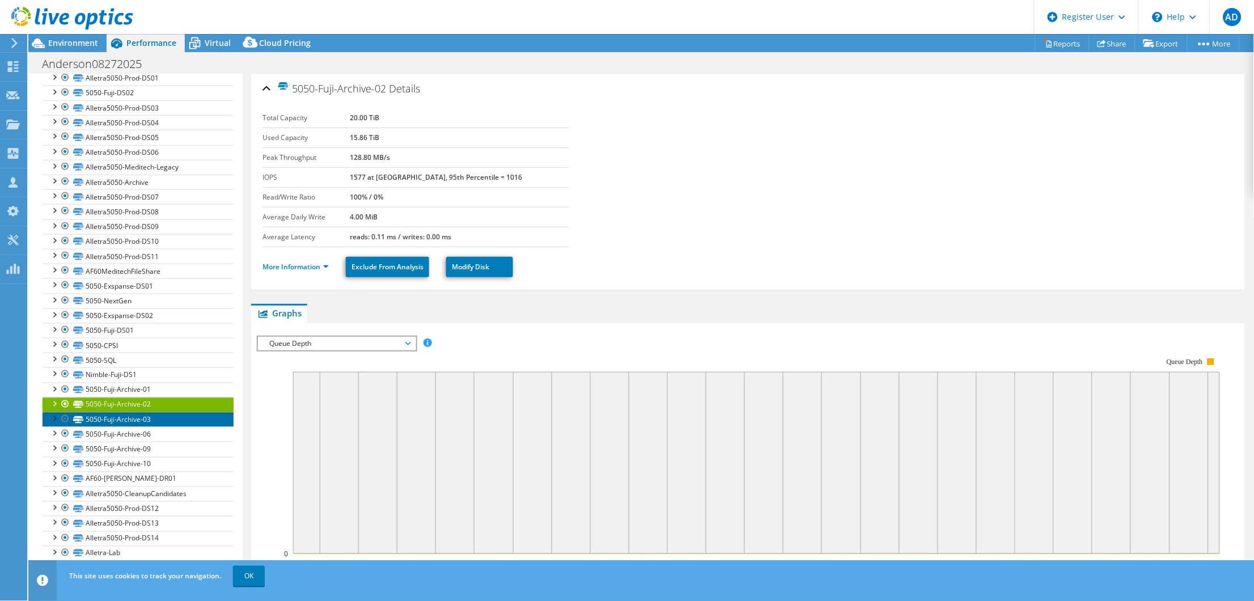
click at [157, 412] on link "5050-Fuji-Archive-03" at bounding box center [138, 419] width 191 height 15
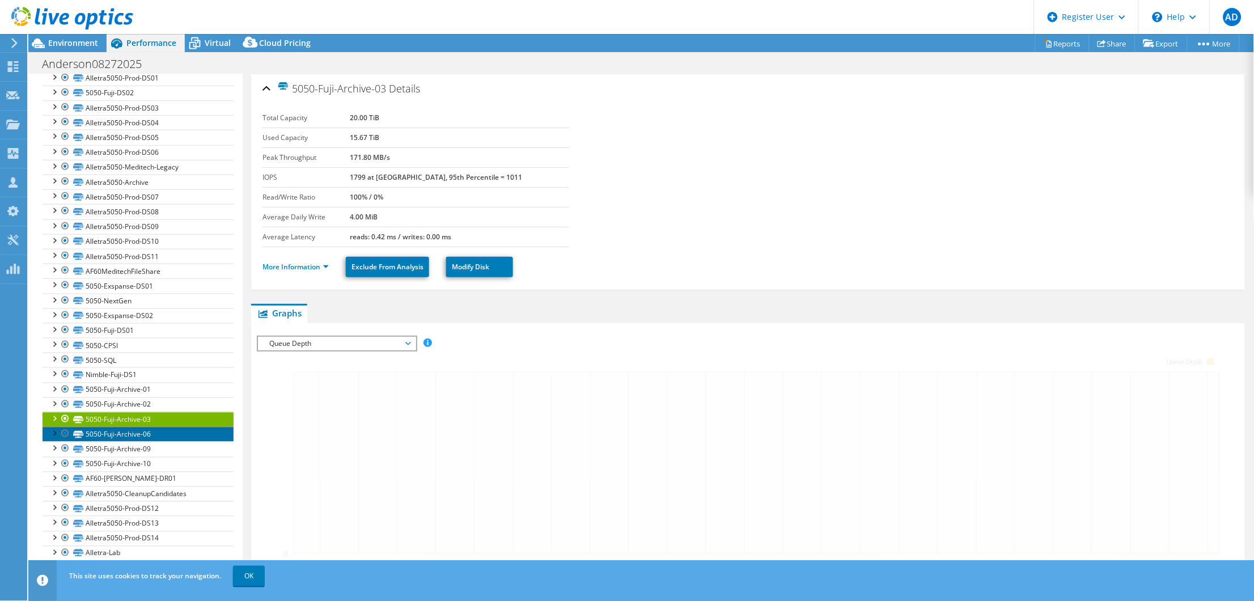
click at [158, 428] on link "5050-Fuji-Archive-06" at bounding box center [138, 434] width 191 height 15
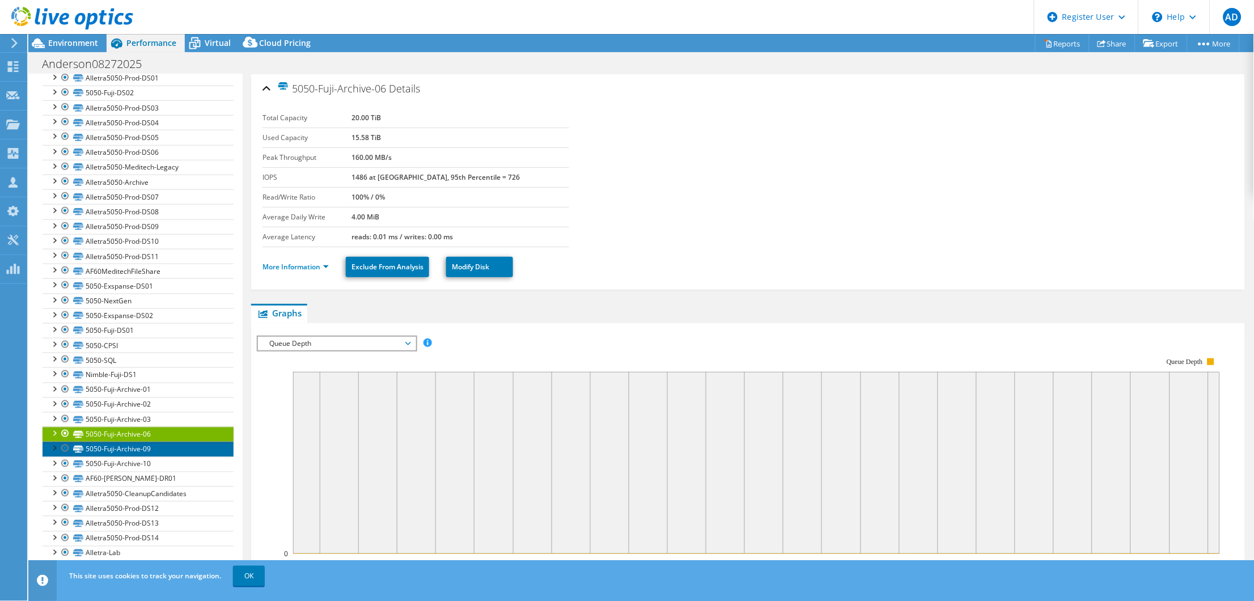
click at [159, 442] on link "5050-Fuji-Archive-09" at bounding box center [138, 449] width 191 height 15
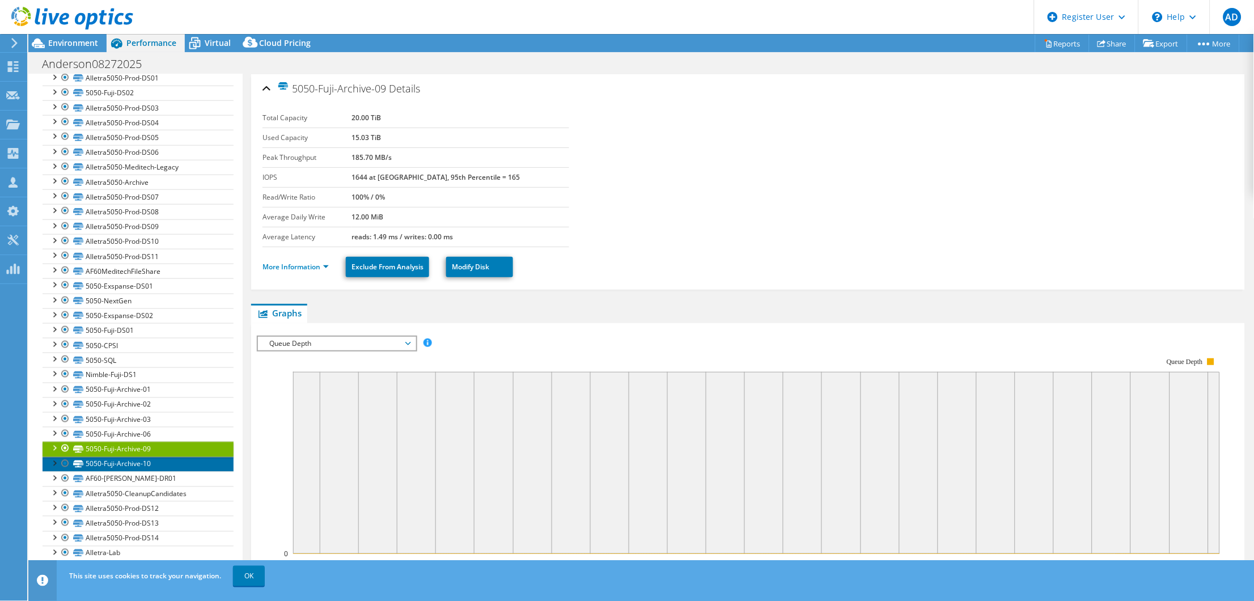
click at [162, 457] on link "5050-Fuji-Archive-10" at bounding box center [138, 464] width 191 height 15
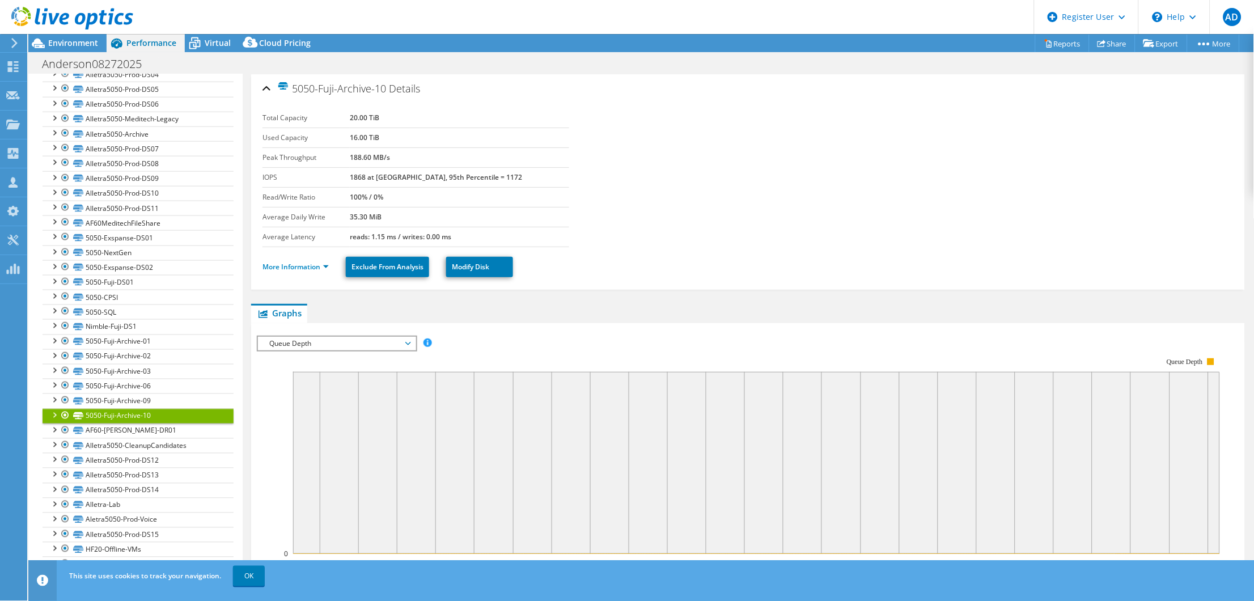
scroll to position [425, 0]
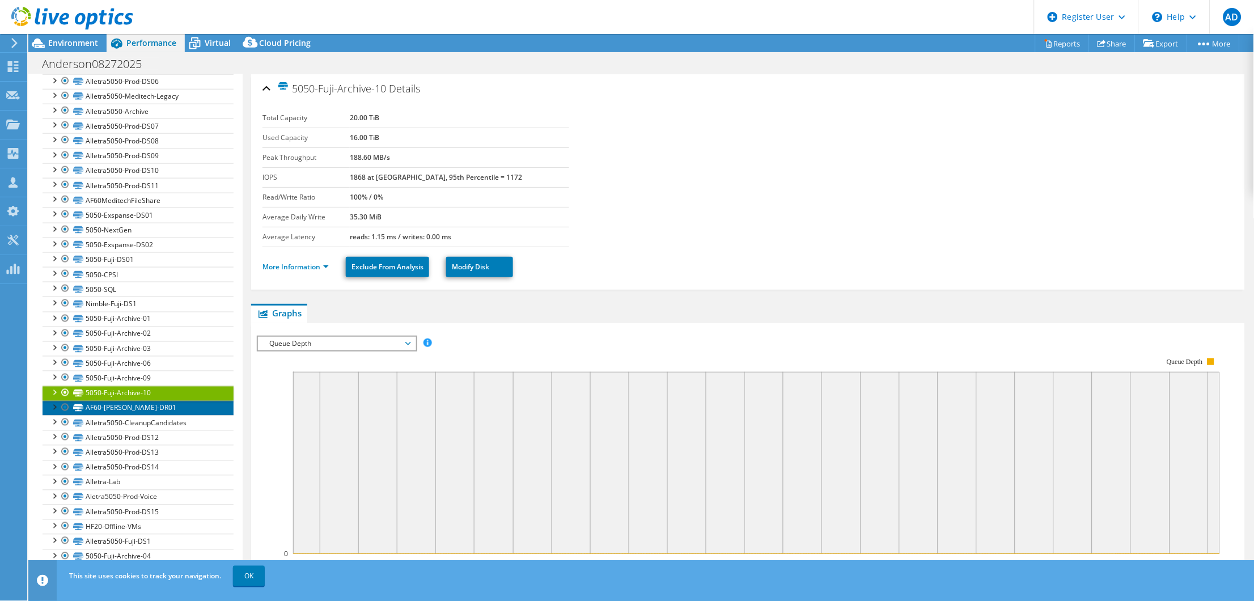
click at [149, 407] on link "AF60-[PERSON_NAME]-DR01" at bounding box center [138, 408] width 191 height 15
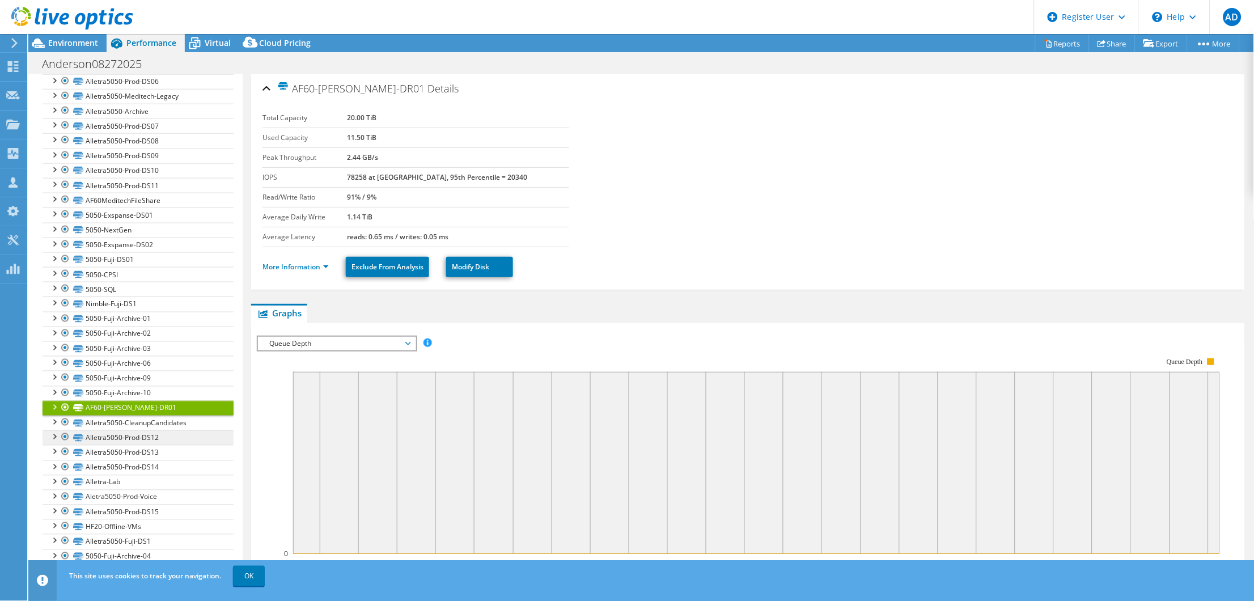
scroll to position [496, 0]
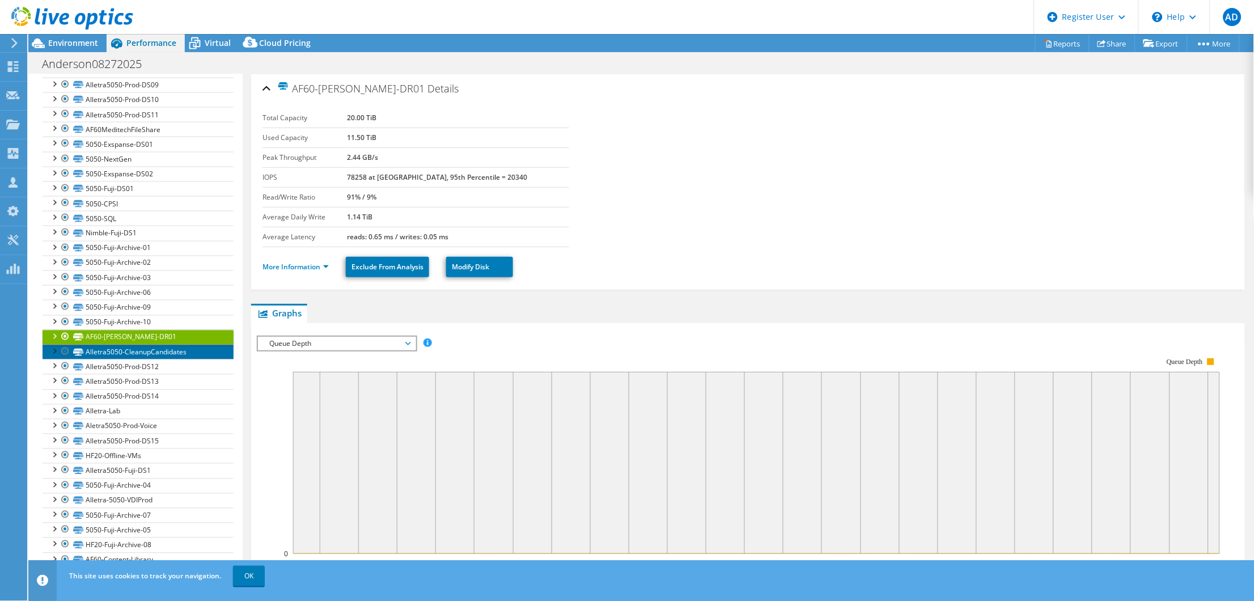
click at [159, 346] on link "Alletra5050-CleanupCandidates" at bounding box center [138, 352] width 191 height 15
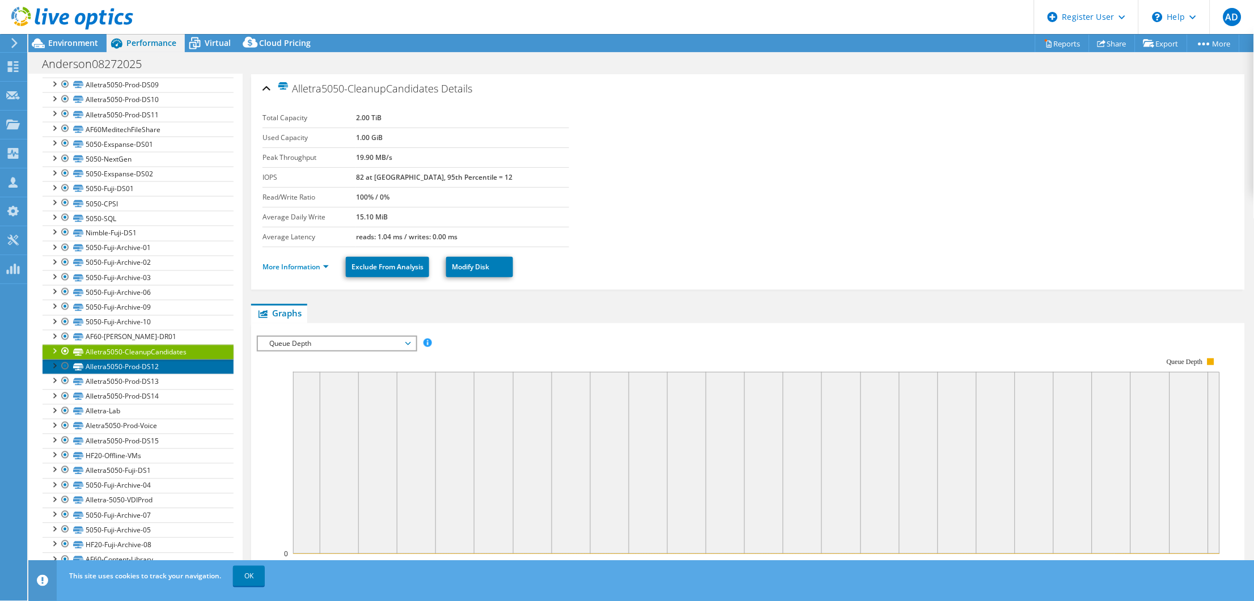
click at [158, 361] on link "Alletra5050-Prod-DS12" at bounding box center [138, 367] width 191 height 15
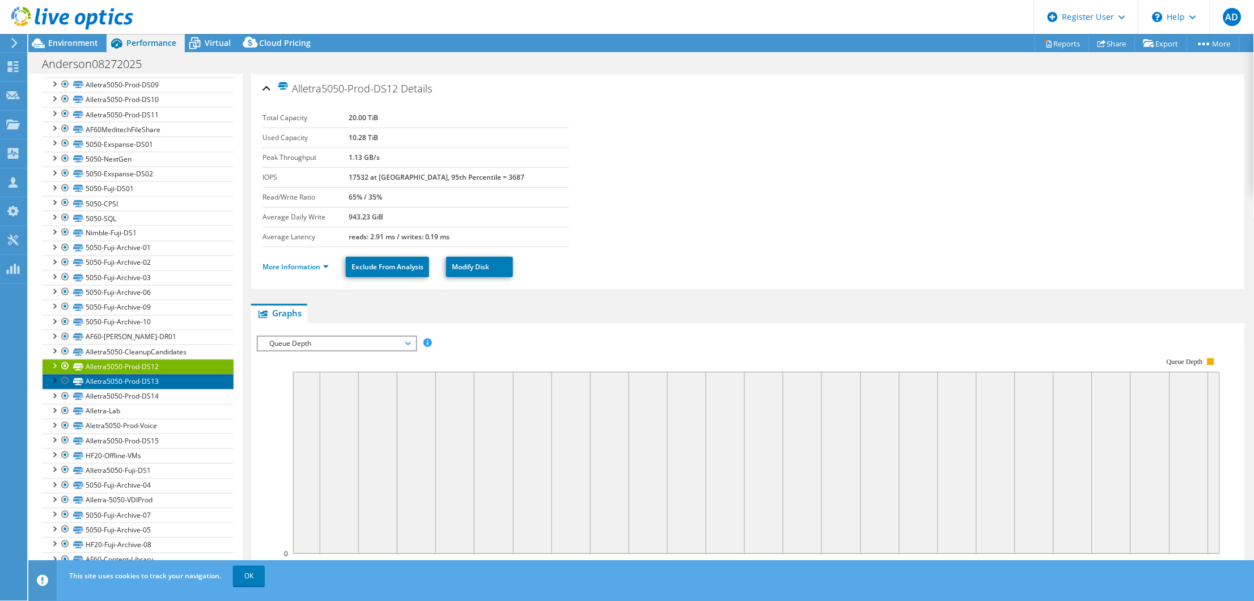
click at [160, 378] on link "Alletra5050-Prod-DS13" at bounding box center [138, 381] width 191 height 15
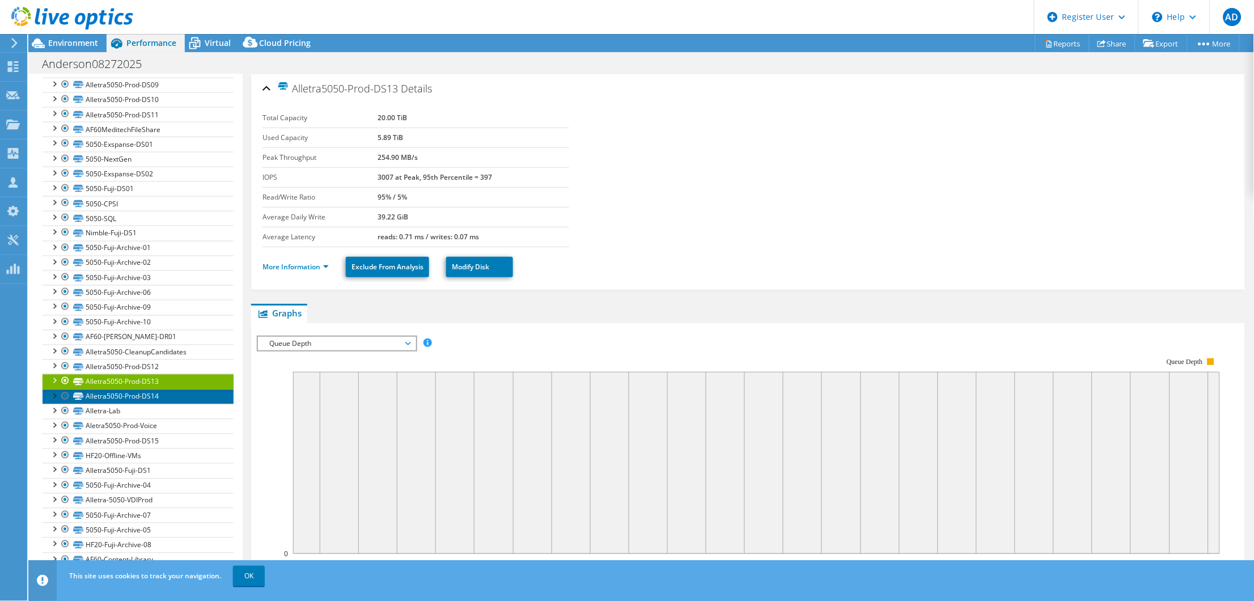
click at [160, 390] on link "Alletra5050-Prod-DS14" at bounding box center [138, 397] width 191 height 15
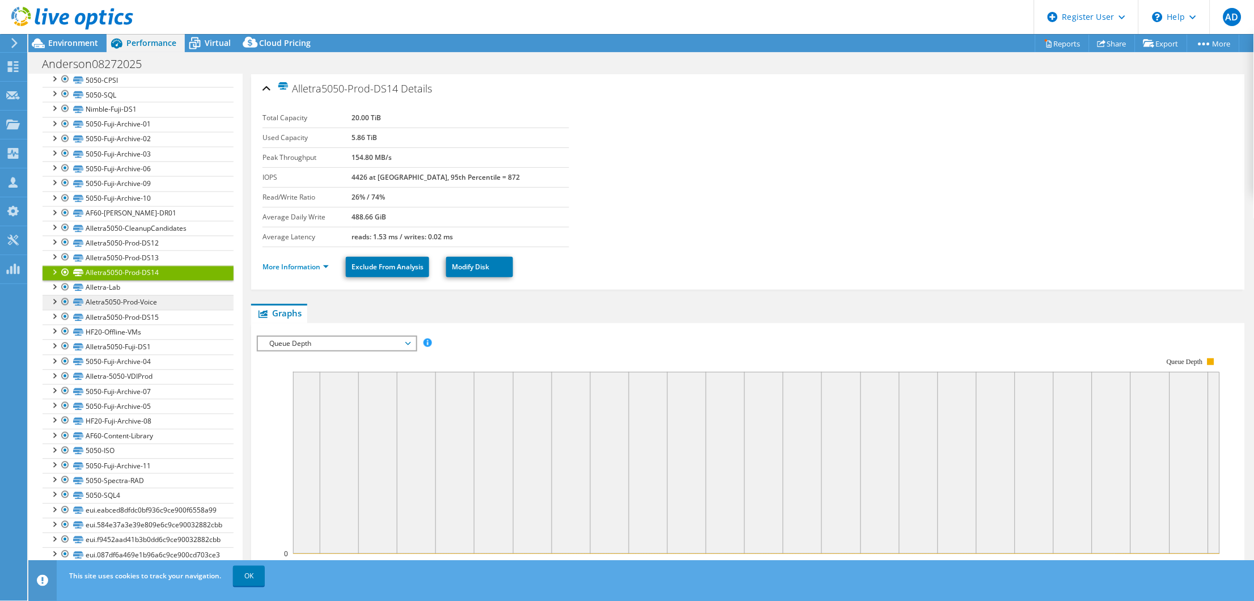
scroll to position [638, 0]
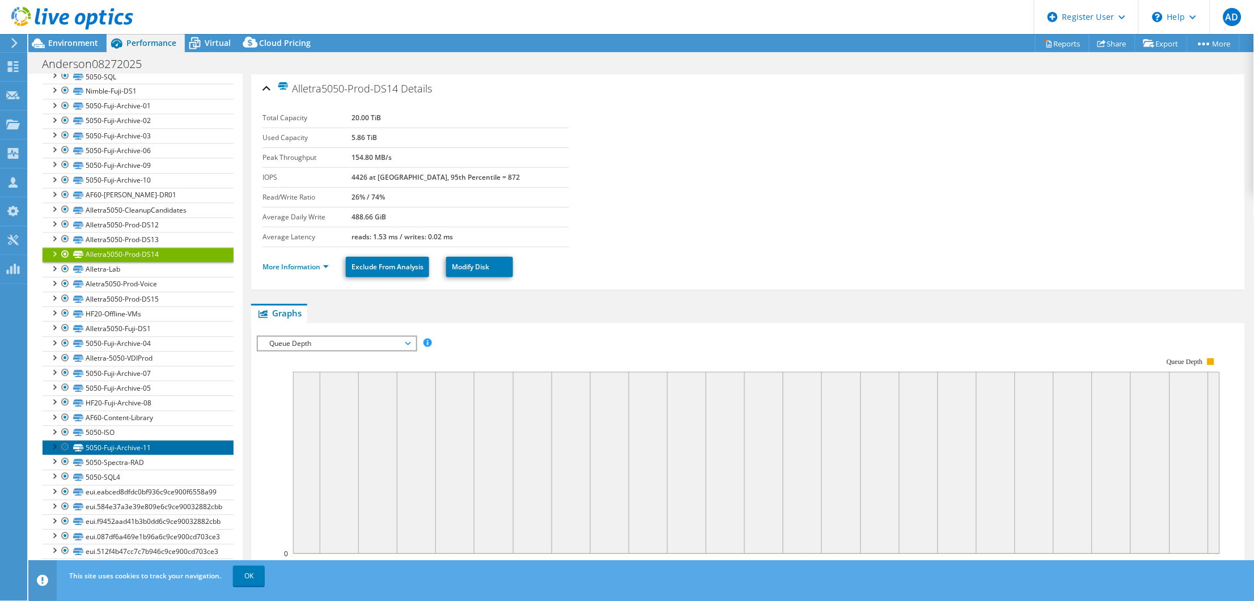
click at [176, 443] on link "5050-Fuji-Archive-11" at bounding box center [138, 448] width 191 height 15
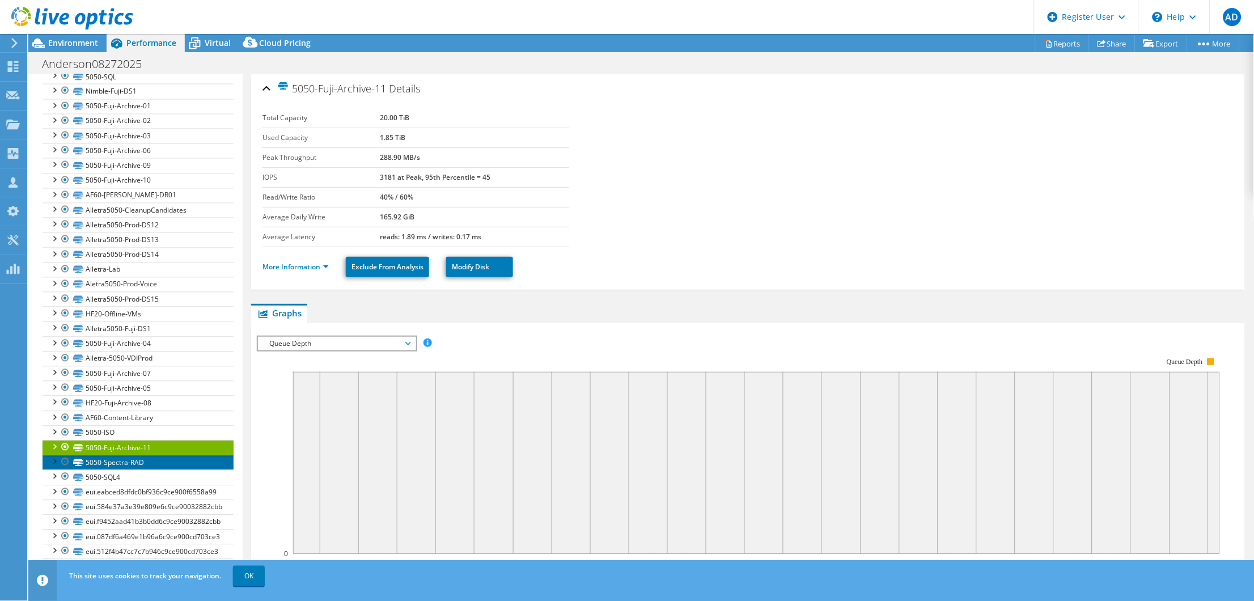
click at [170, 455] on link "5050-Spectra-RAD" at bounding box center [138, 462] width 191 height 15
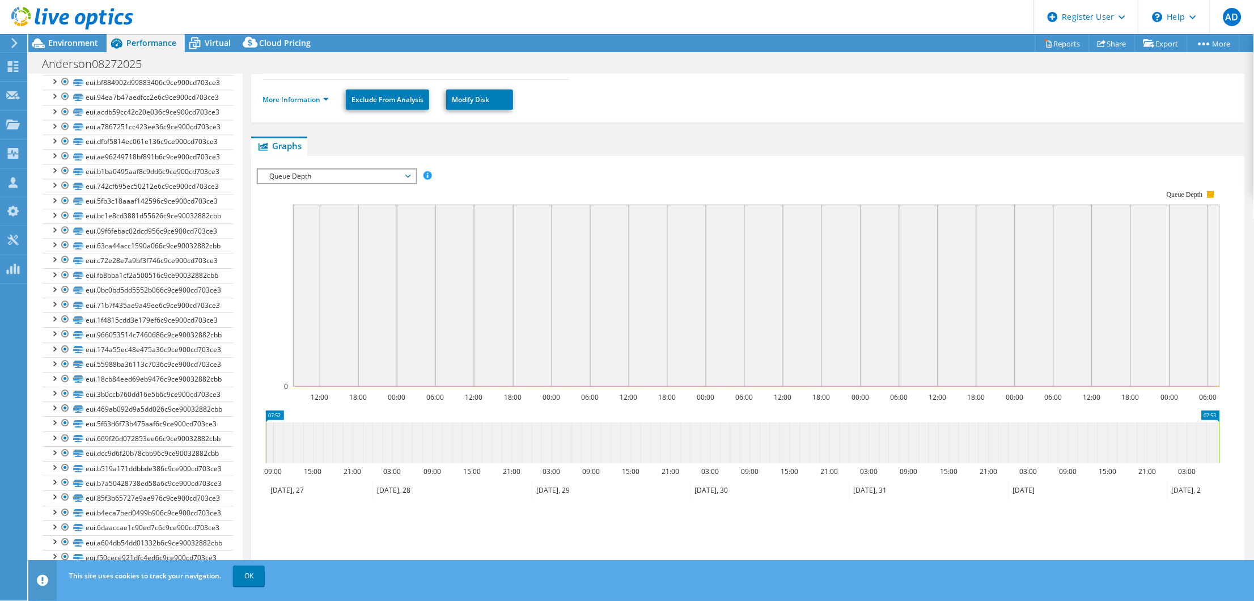
scroll to position [264, 0]
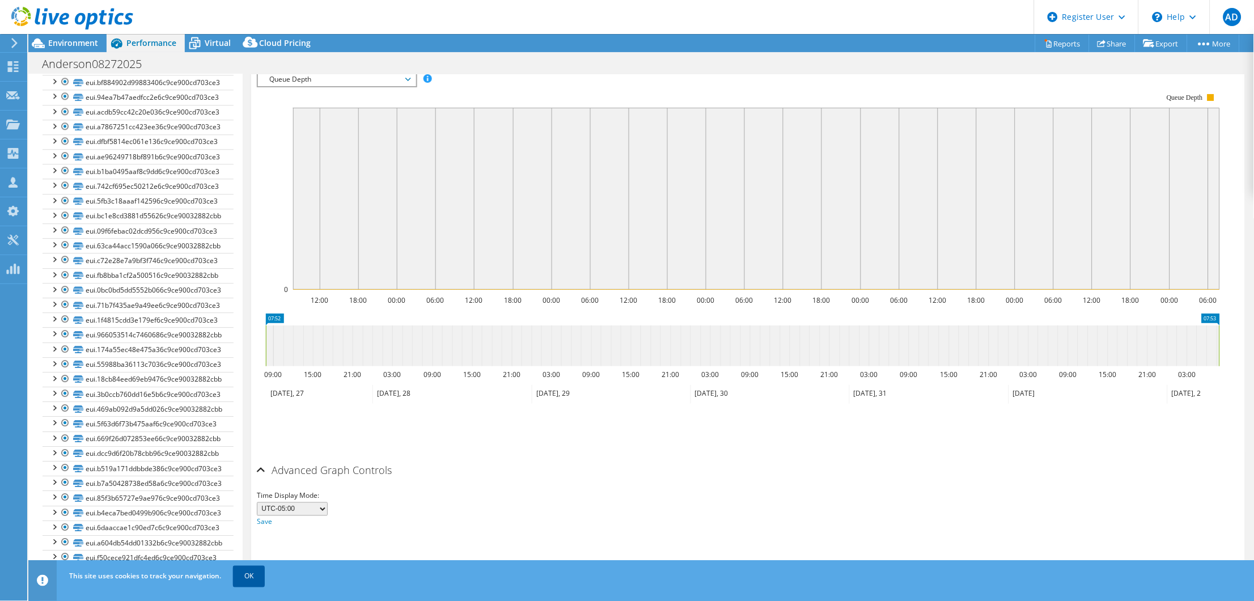
click at [254, 576] on link "OK" at bounding box center [249, 576] width 32 height 20
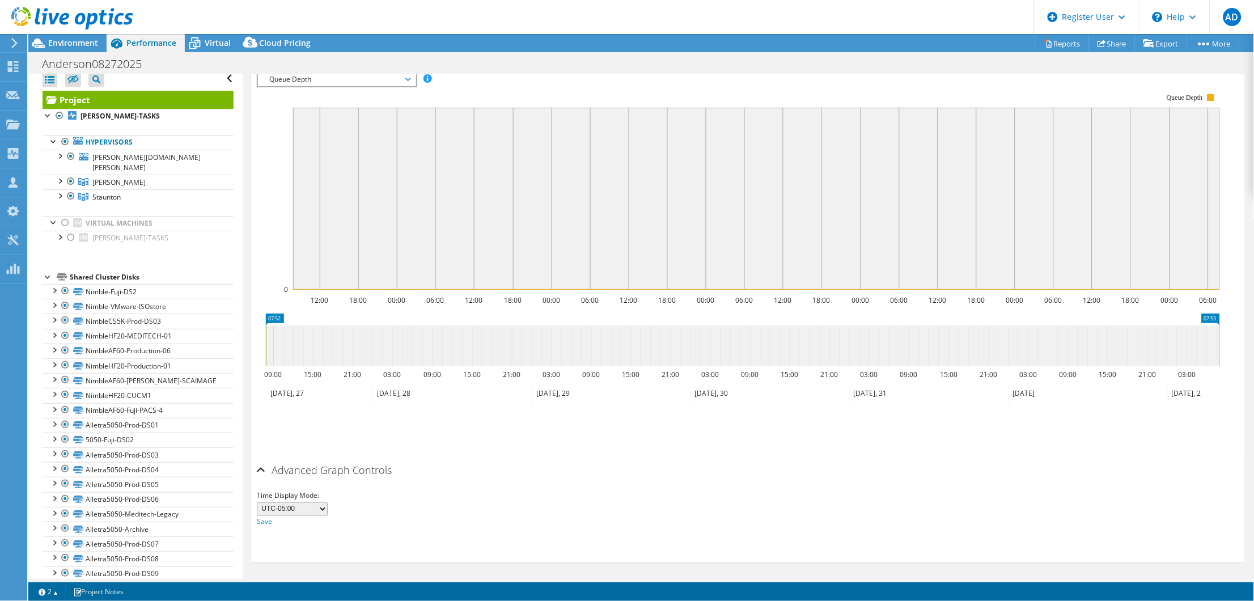
scroll to position [0, 0]
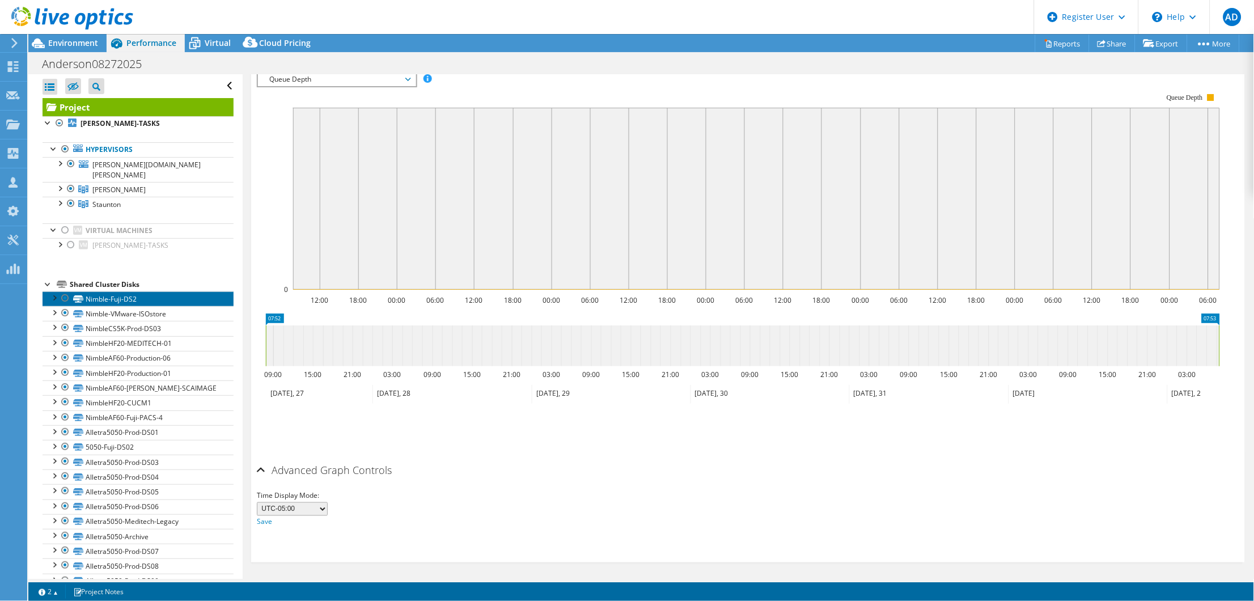
click at [122, 291] on link "Nimble-Fuji-DS2" at bounding box center [138, 298] width 191 height 15
click at [44, 121] on div at bounding box center [48, 121] width 11 height 11
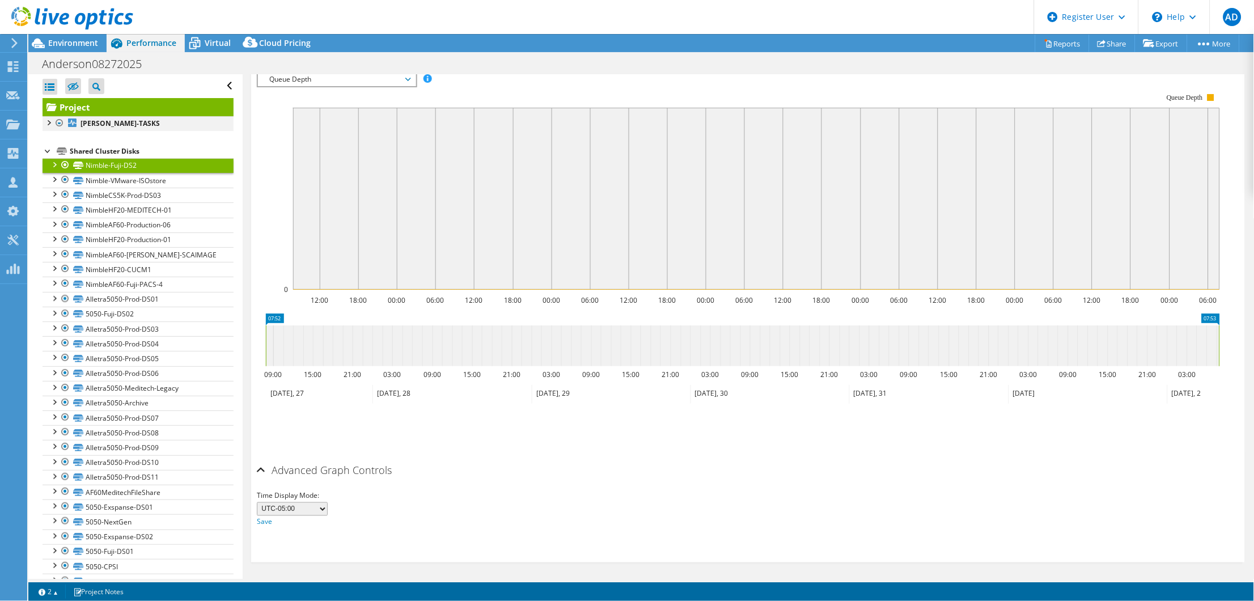
click at [44, 121] on div at bounding box center [48, 121] width 11 height 11
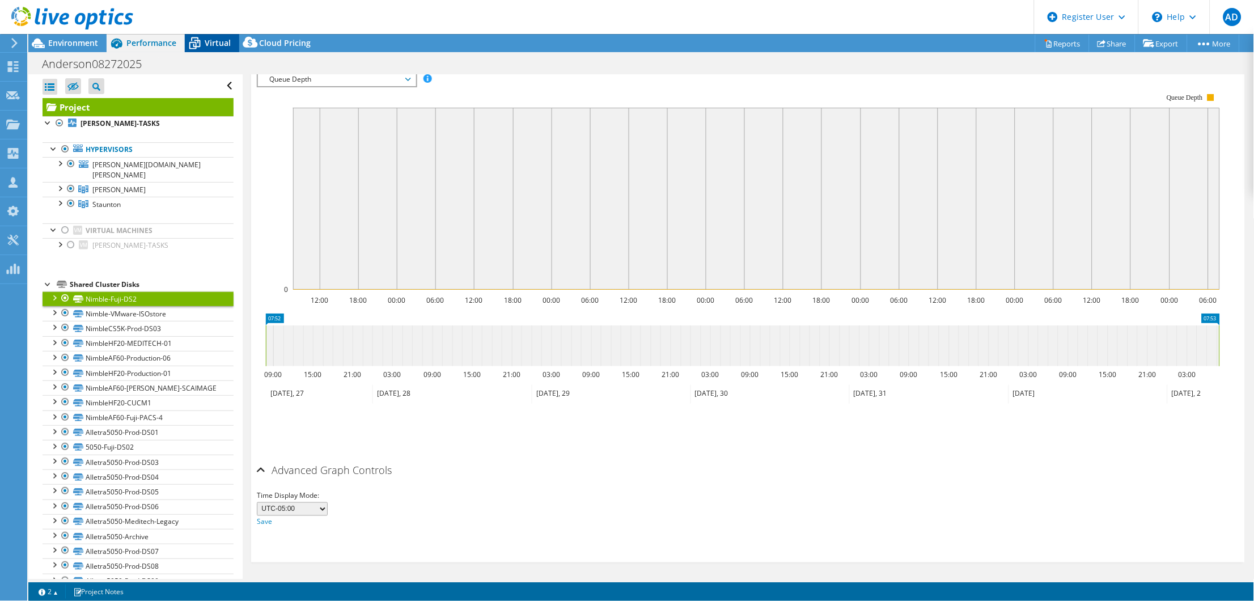
click at [213, 38] on span "Virtual" at bounding box center [218, 42] width 26 height 11
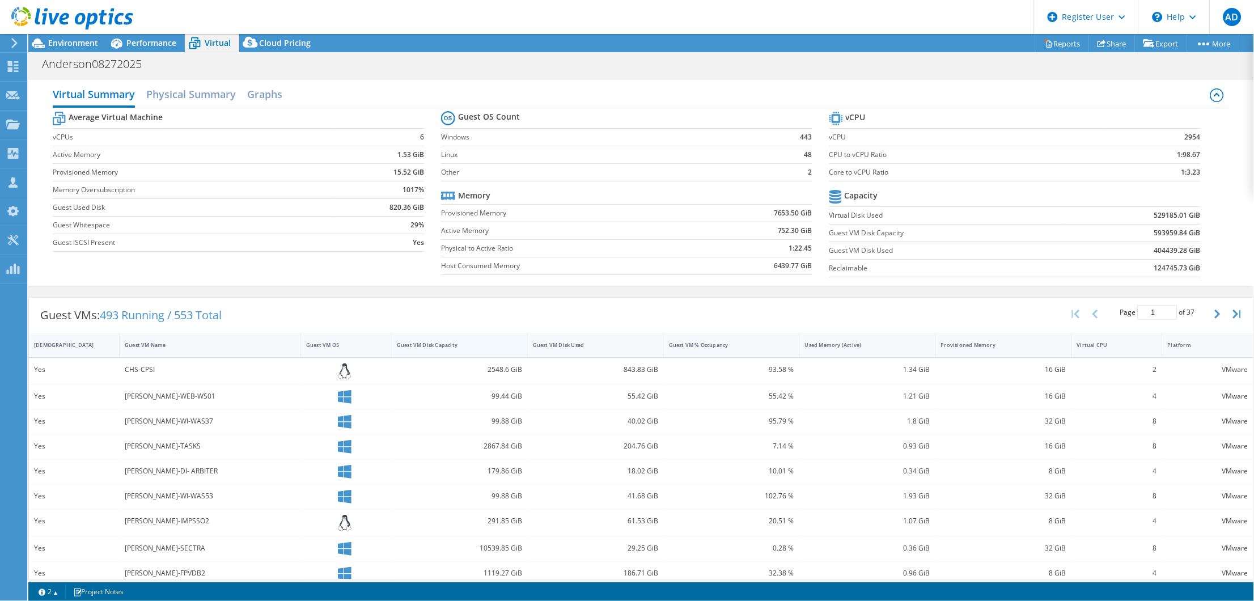
click at [458, 350] on div "Guest VM Disk Capacity" at bounding box center [453, 345] width 122 height 18
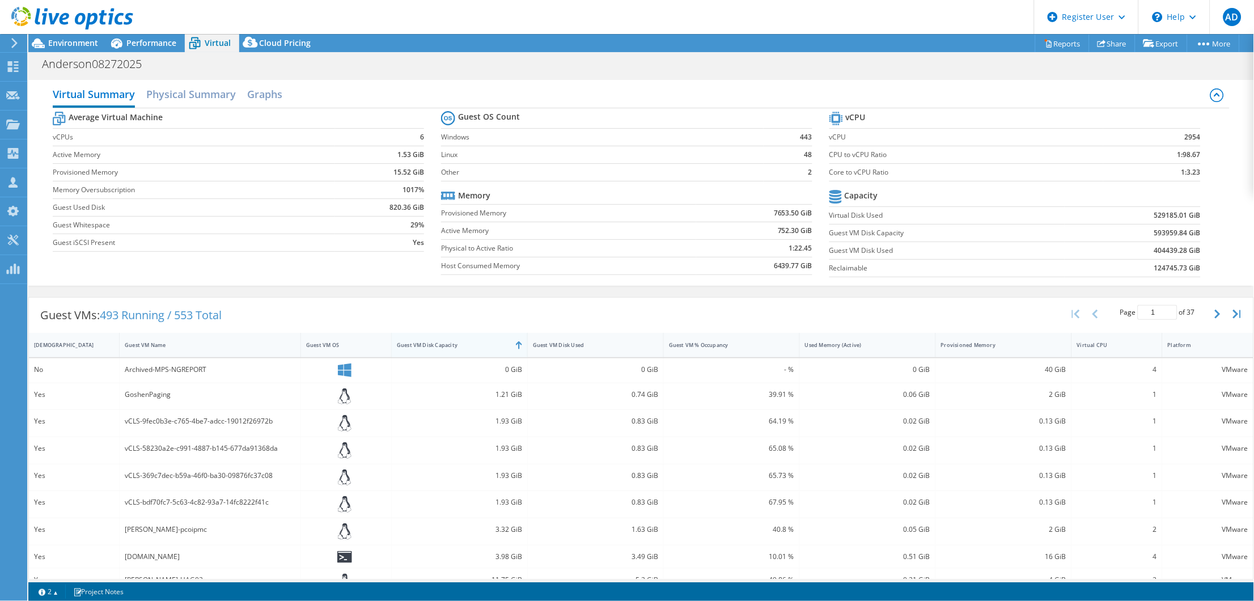
click at [458, 350] on div "Guest VM Disk Capacity" at bounding box center [453, 345] width 122 height 18
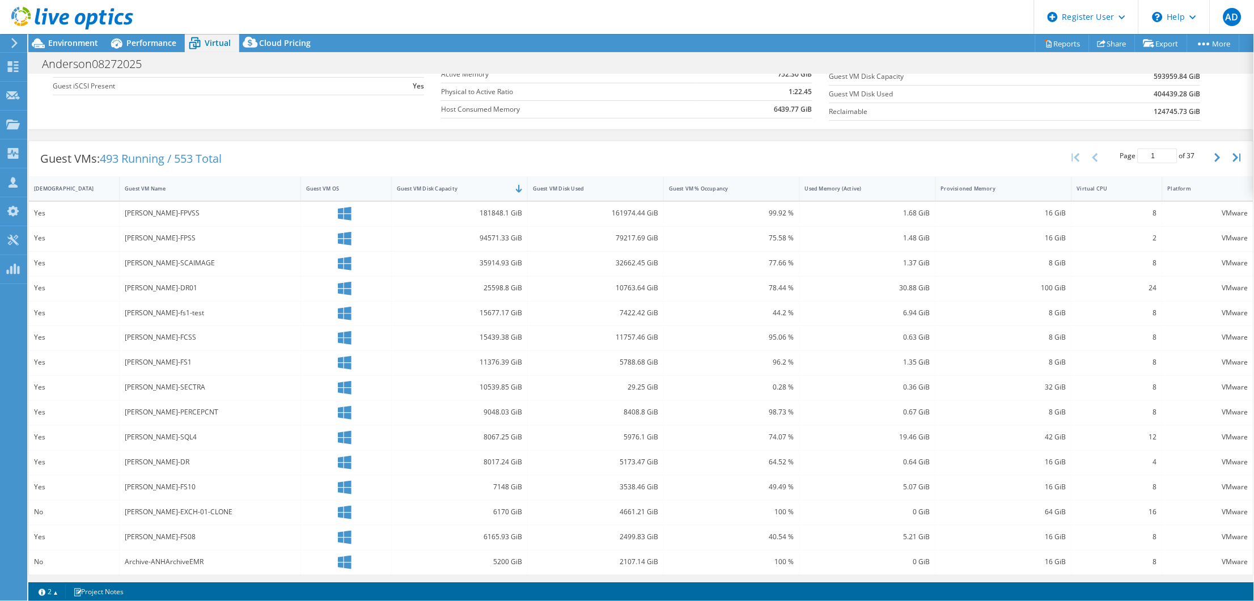
scroll to position [159, 0]
click at [69, 42] on span "Environment" at bounding box center [73, 42] width 50 height 11
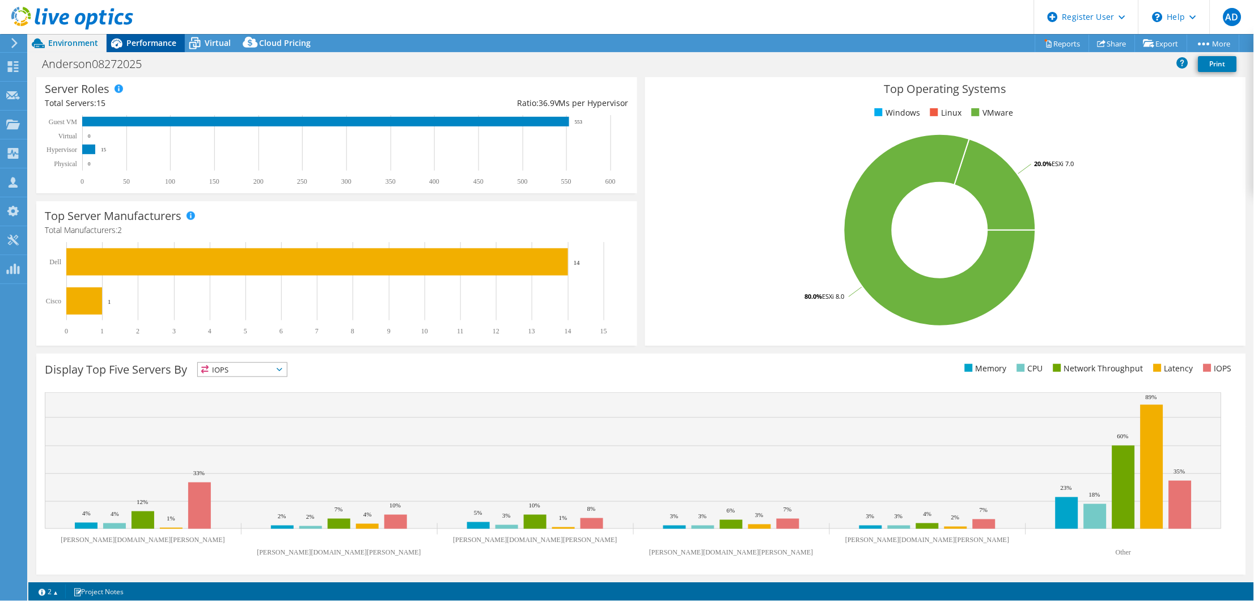
click at [134, 43] on span "Performance" at bounding box center [151, 42] width 50 height 11
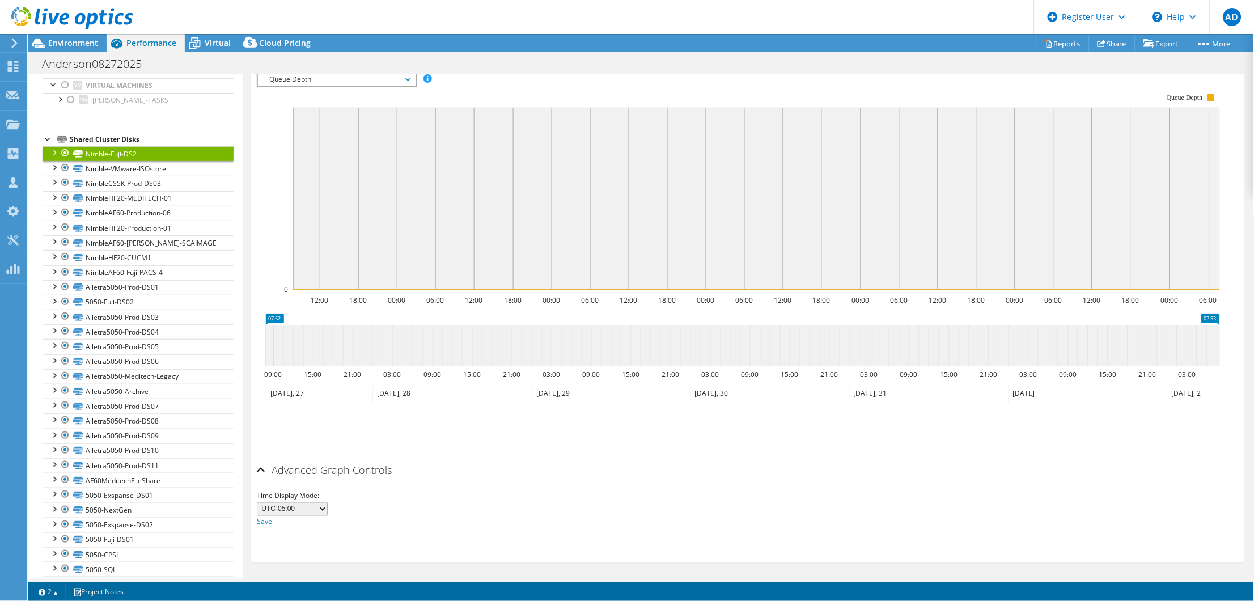
scroll to position [0, 0]
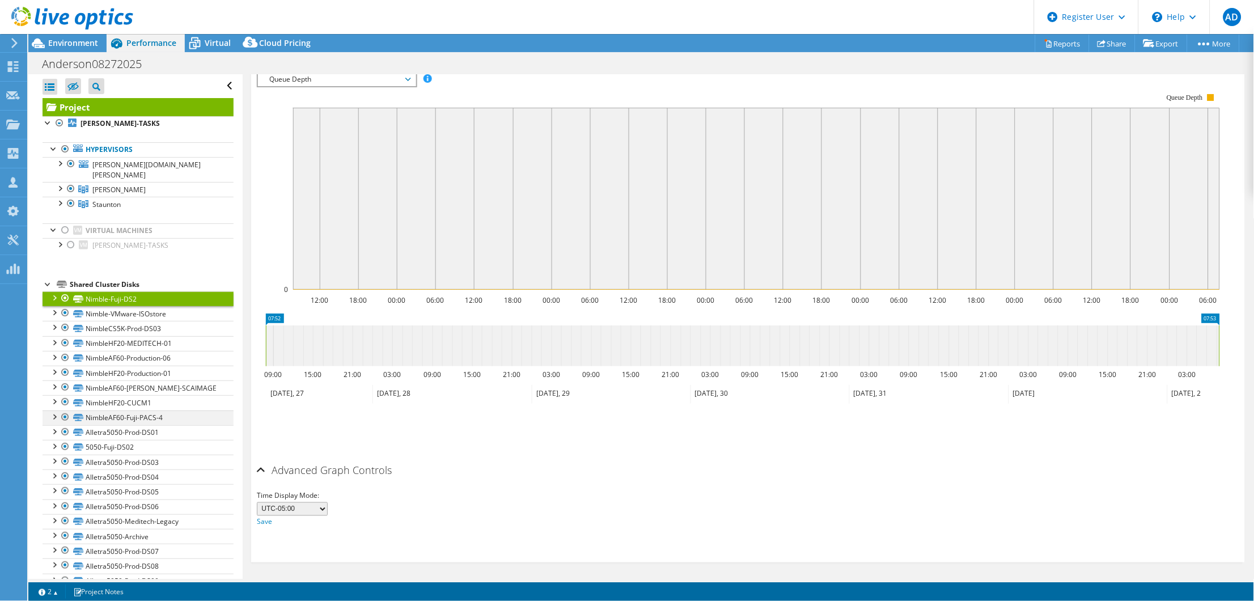
click at [54, 411] on div at bounding box center [53, 416] width 11 height 11
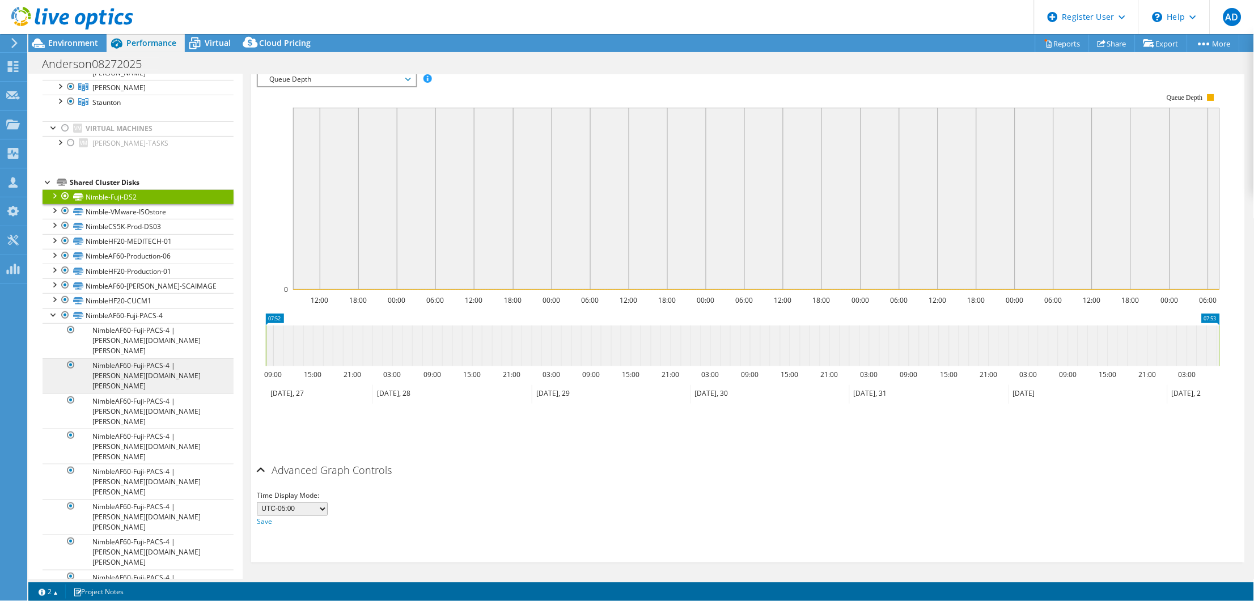
scroll to position [71, 0]
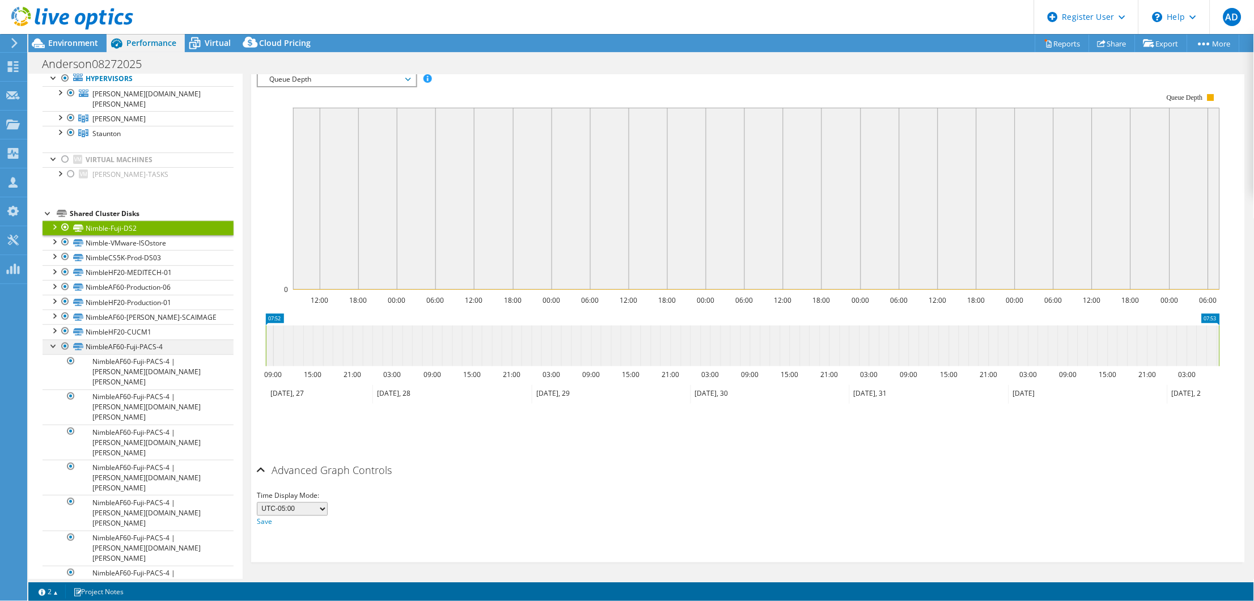
click at [57, 340] on div at bounding box center [53, 345] width 11 height 11
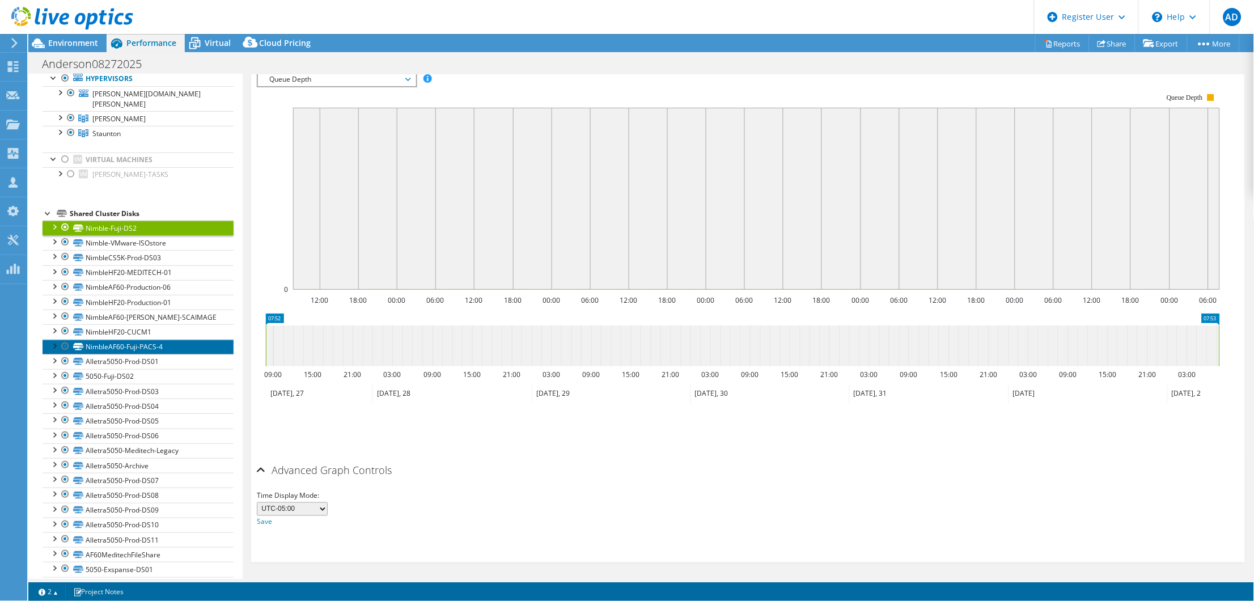
click at [117, 340] on link "NimbleAF60-Fuji-PACS-4" at bounding box center [138, 347] width 191 height 15
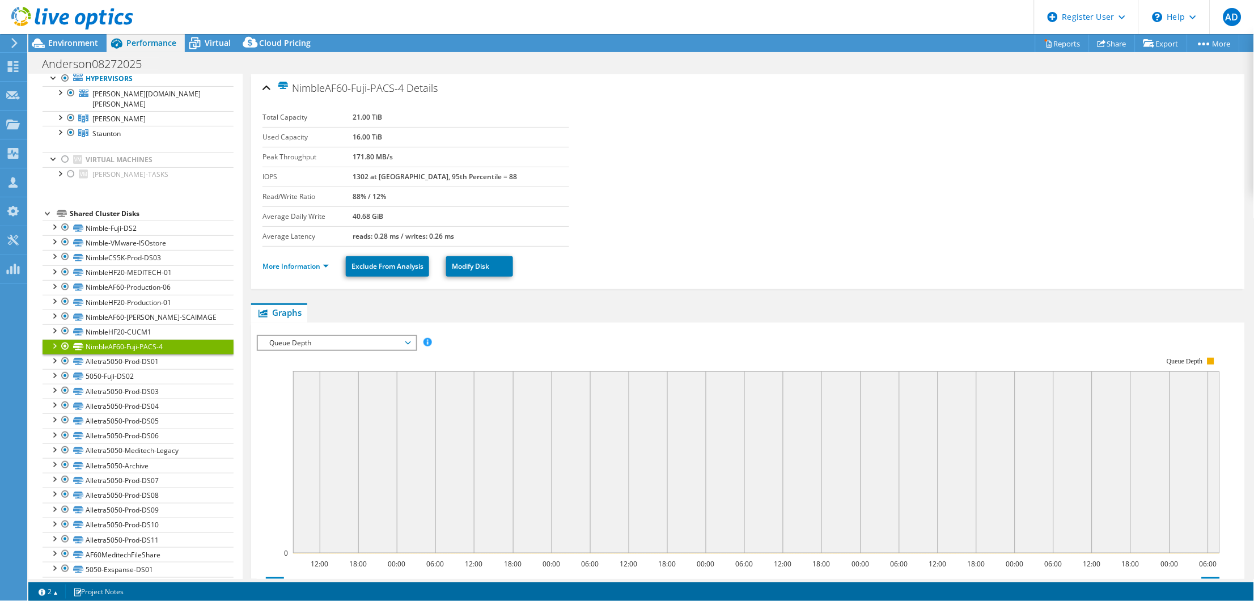
scroll to position [0, 0]
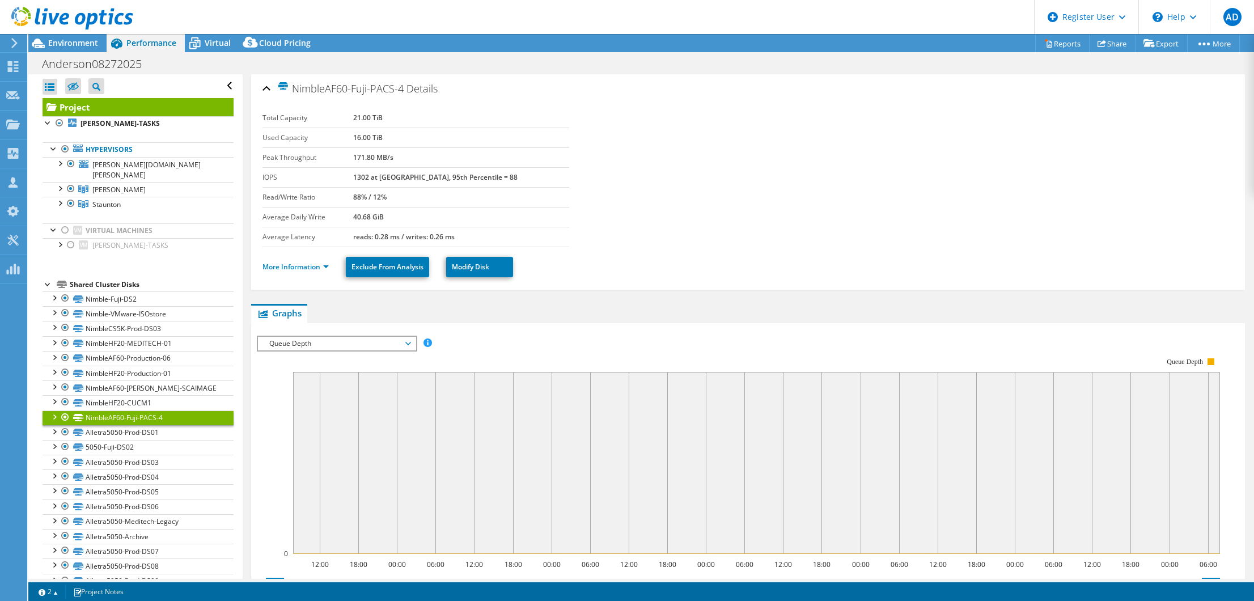
select select "USD"
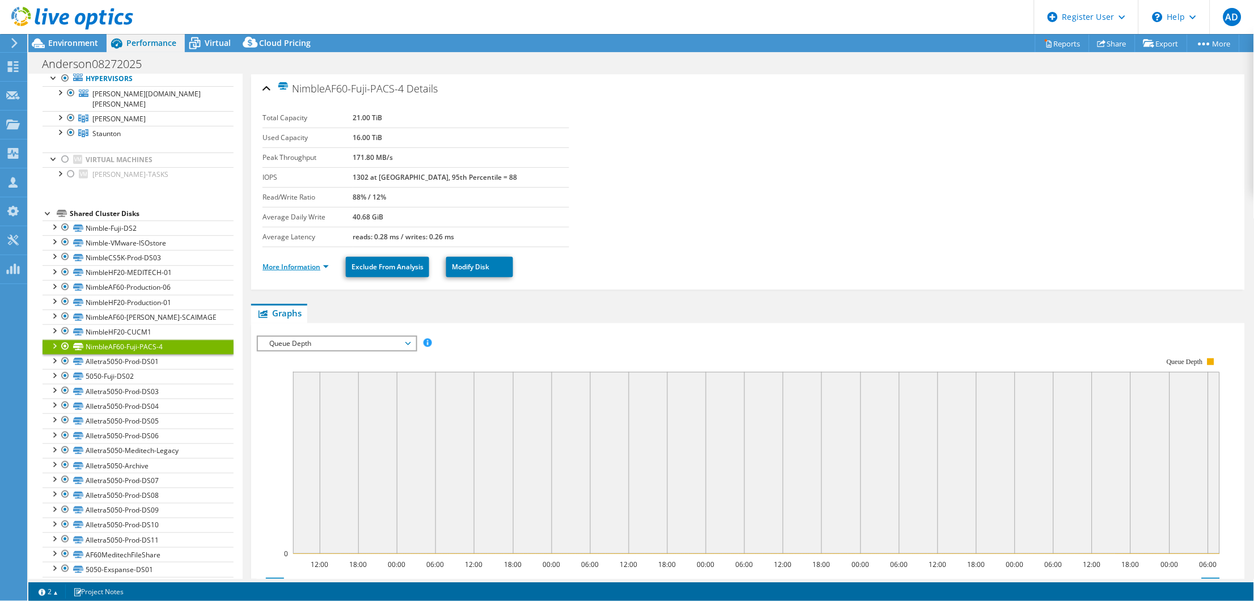
click at [317, 264] on link "More Information" at bounding box center [296, 267] width 66 height 10
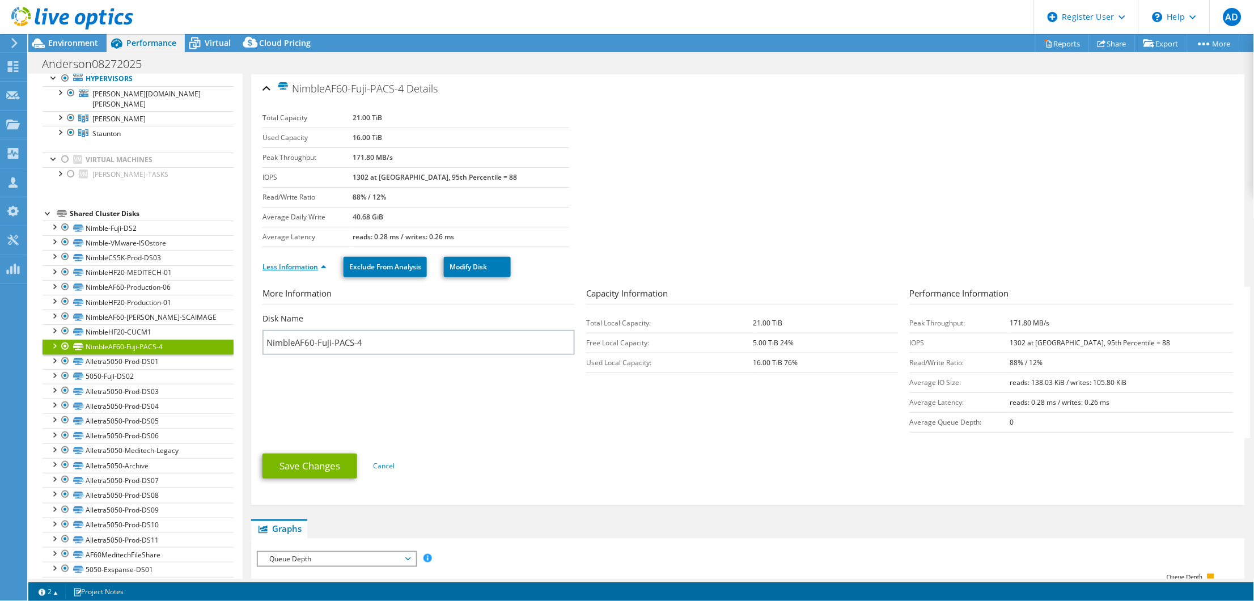
click at [317, 264] on link "Less Information" at bounding box center [295, 267] width 64 height 10
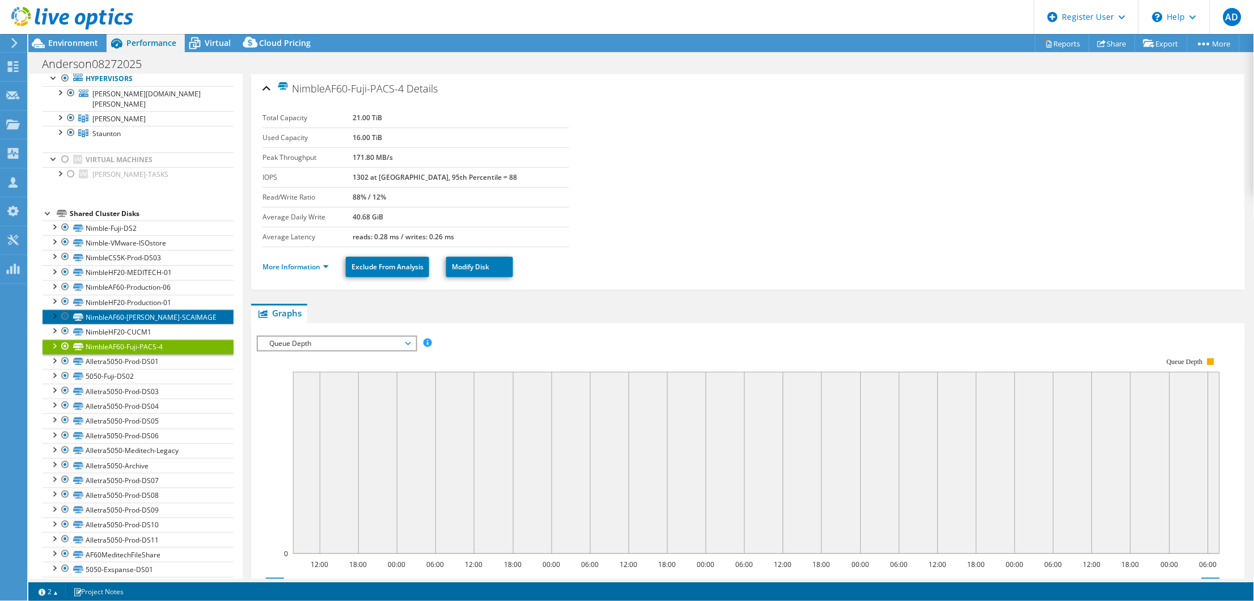
click at [142, 310] on link "NimbleAF60-[PERSON_NAME]-SCAIMAGE" at bounding box center [138, 317] width 191 height 15
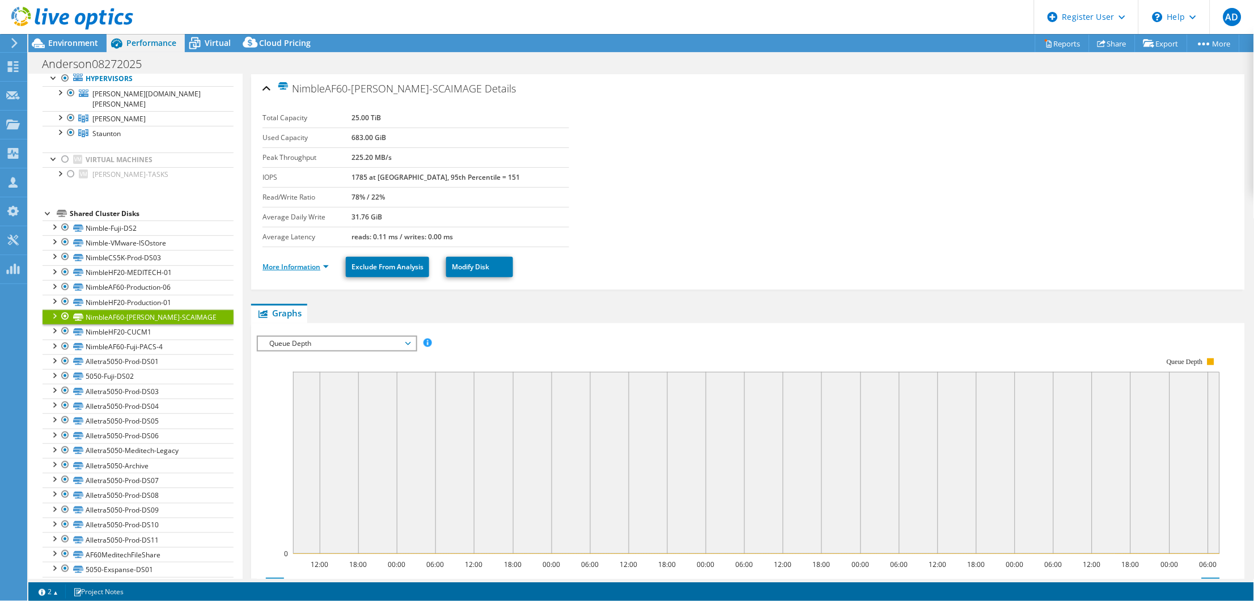
click at [307, 264] on link "More Information" at bounding box center [296, 267] width 66 height 10
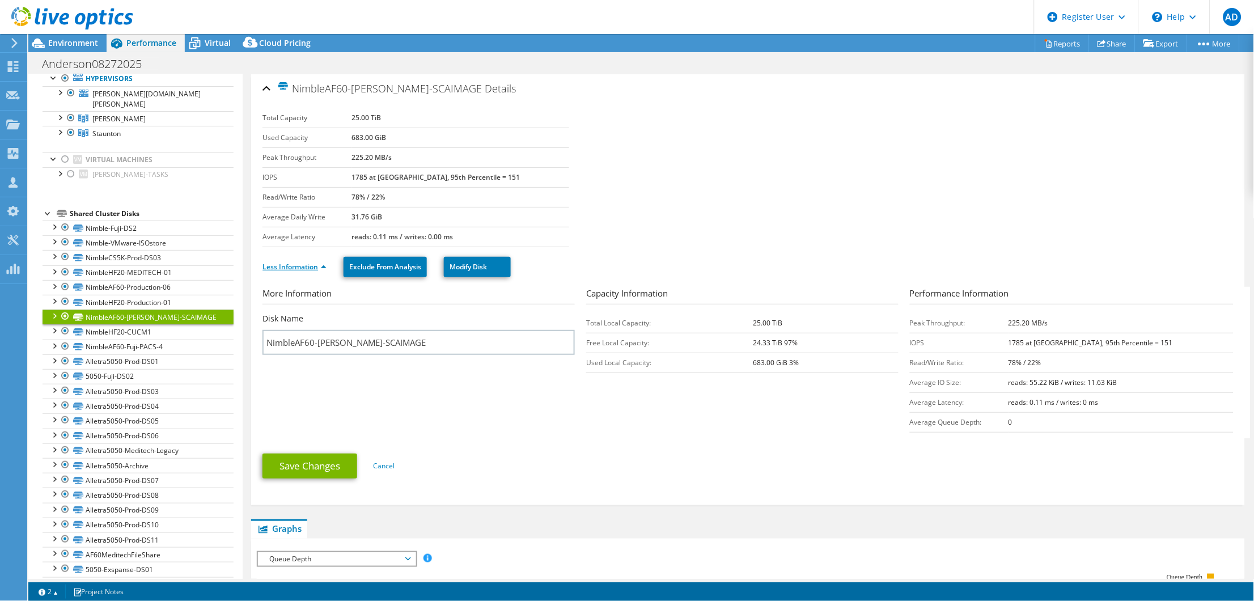
click at [307, 264] on link "Less Information" at bounding box center [295, 267] width 64 height 10
